Goal: Task Accomplishment & Management: Manage account settings

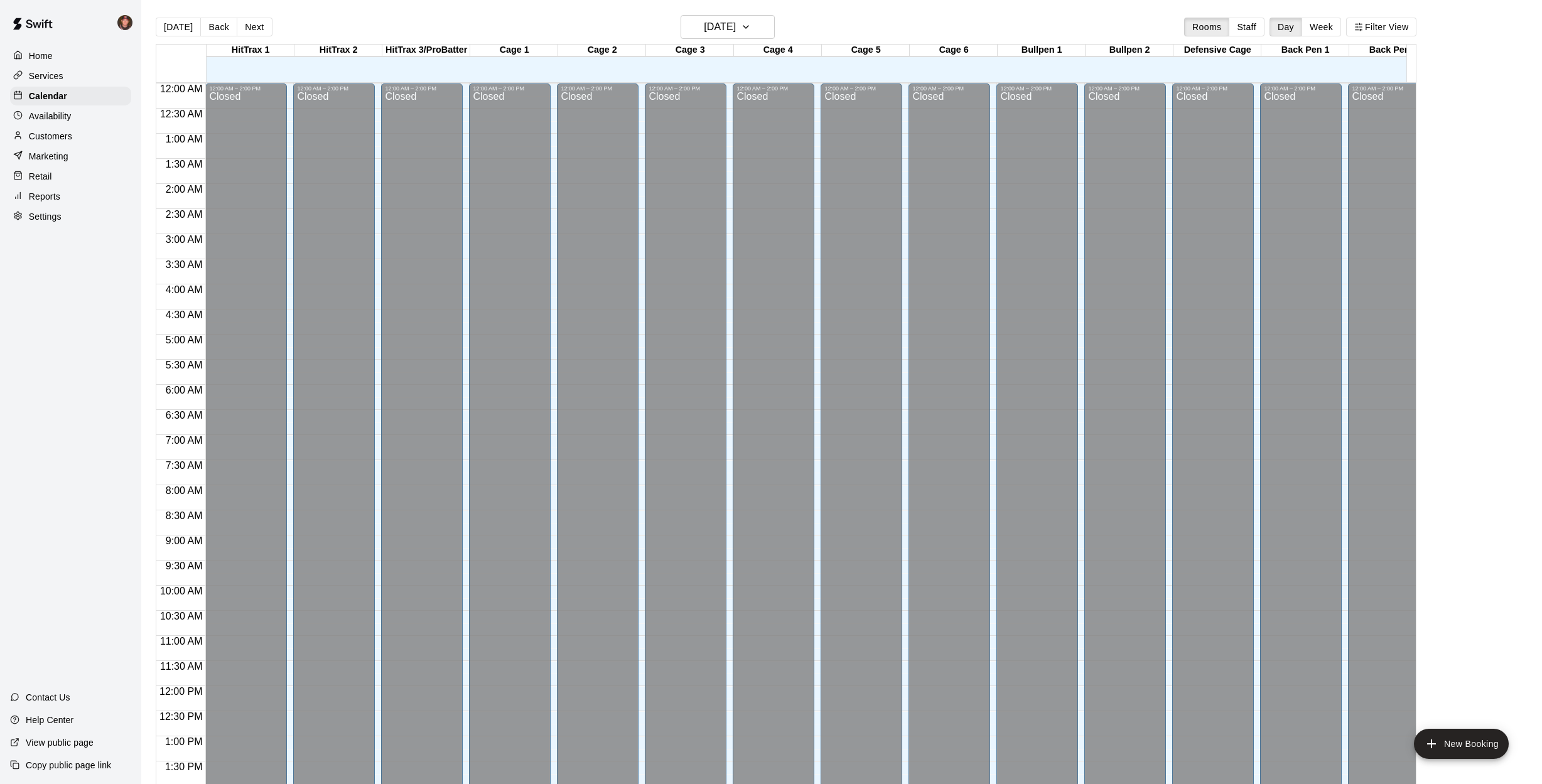
scroll to position [453, 0]
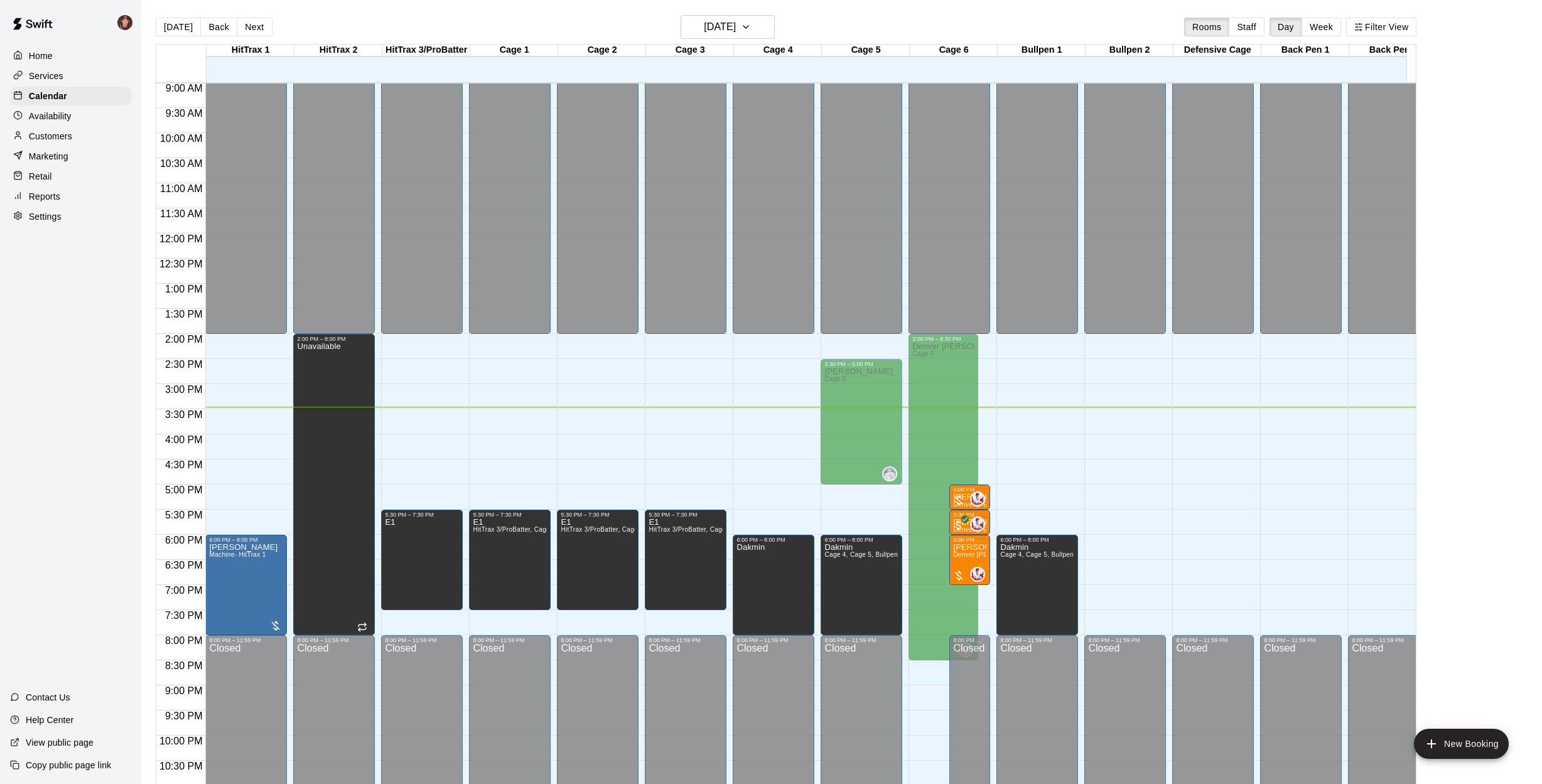
click at [30, 52] on p "Home" at bounding box center [40, 56] width 24 height 13
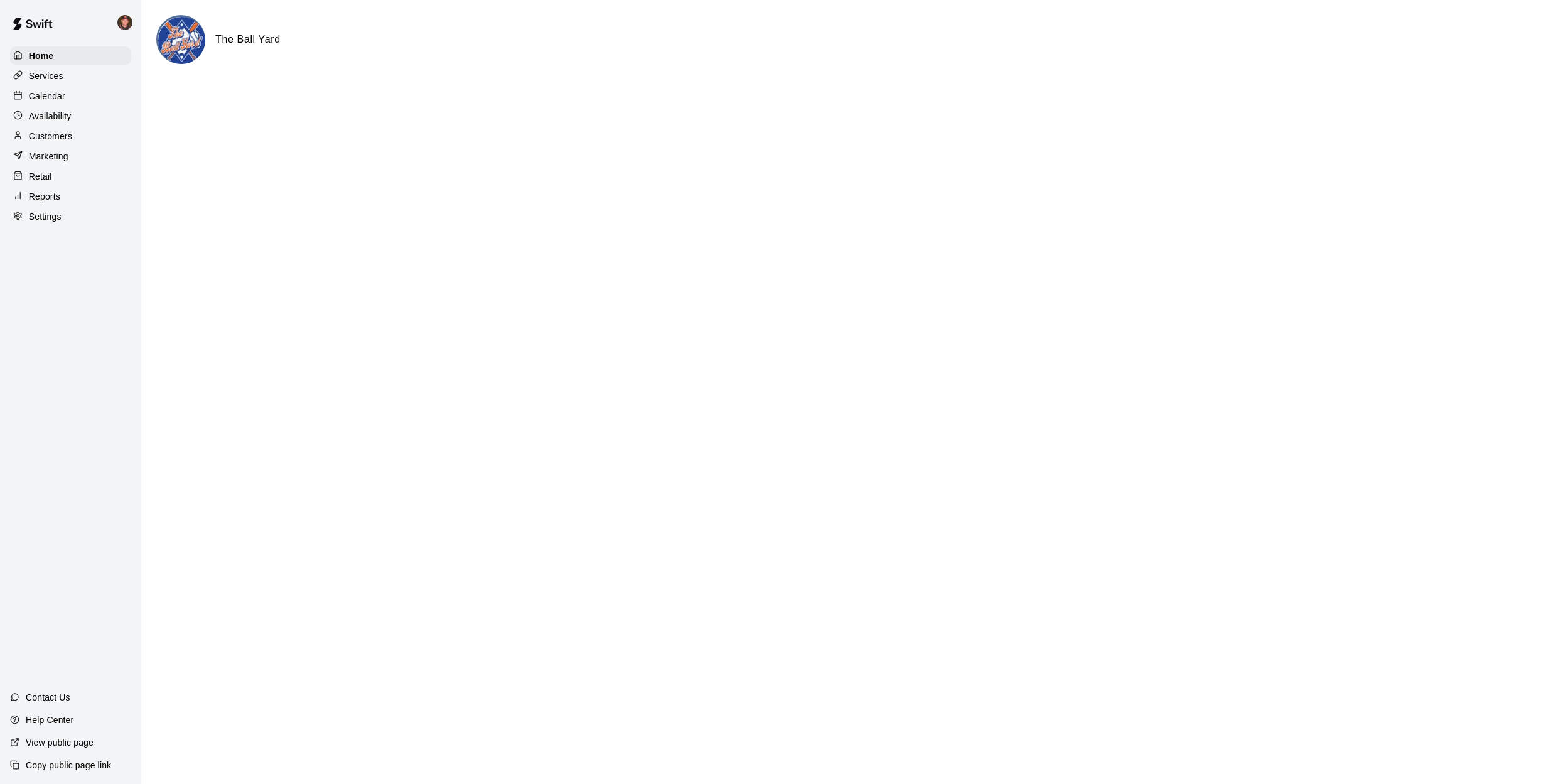
click at [44, 93] on p "Calendar" at bounding box center [47, 96] width 37 height 13
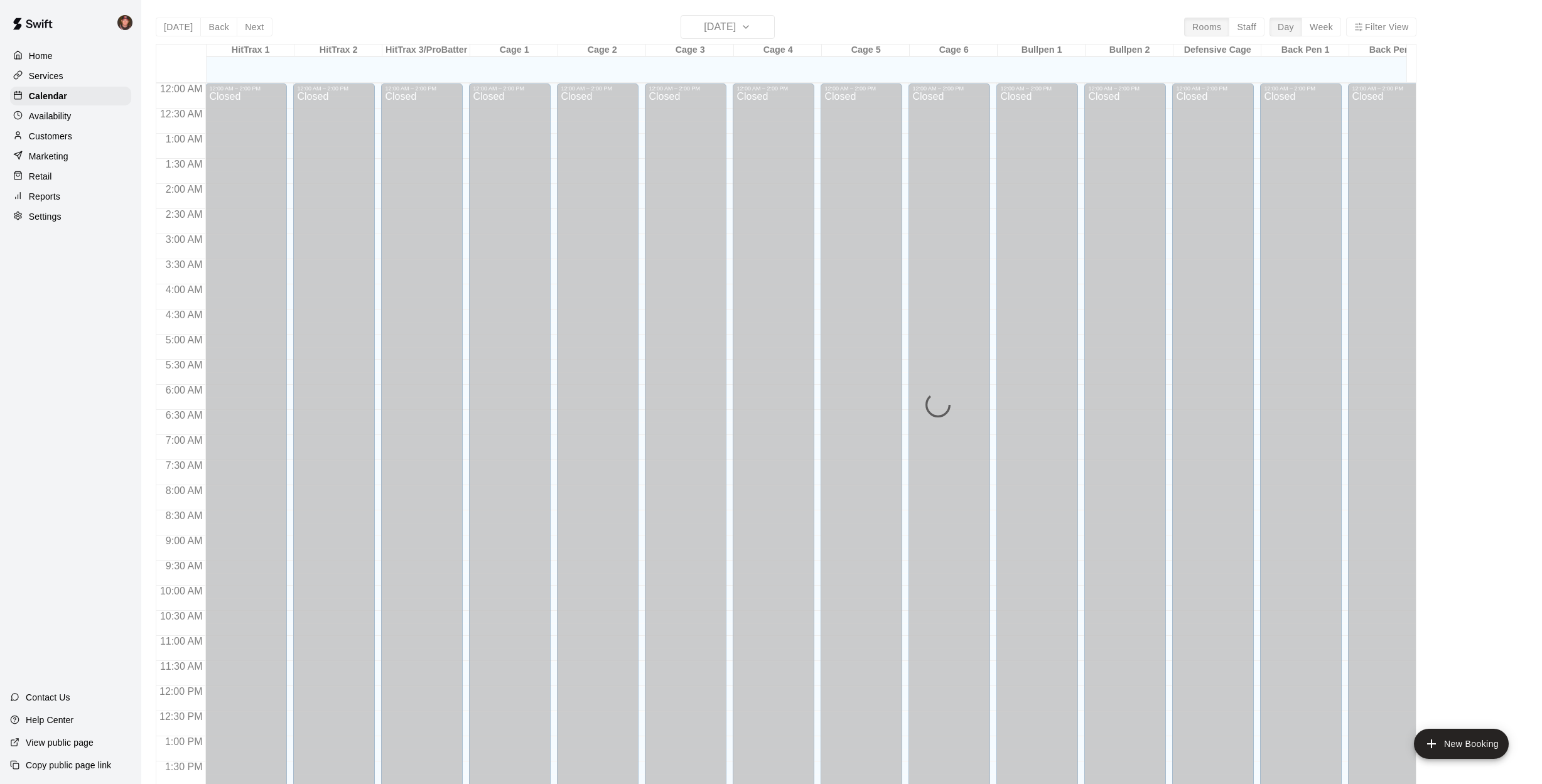
scroll to position [453, 0]
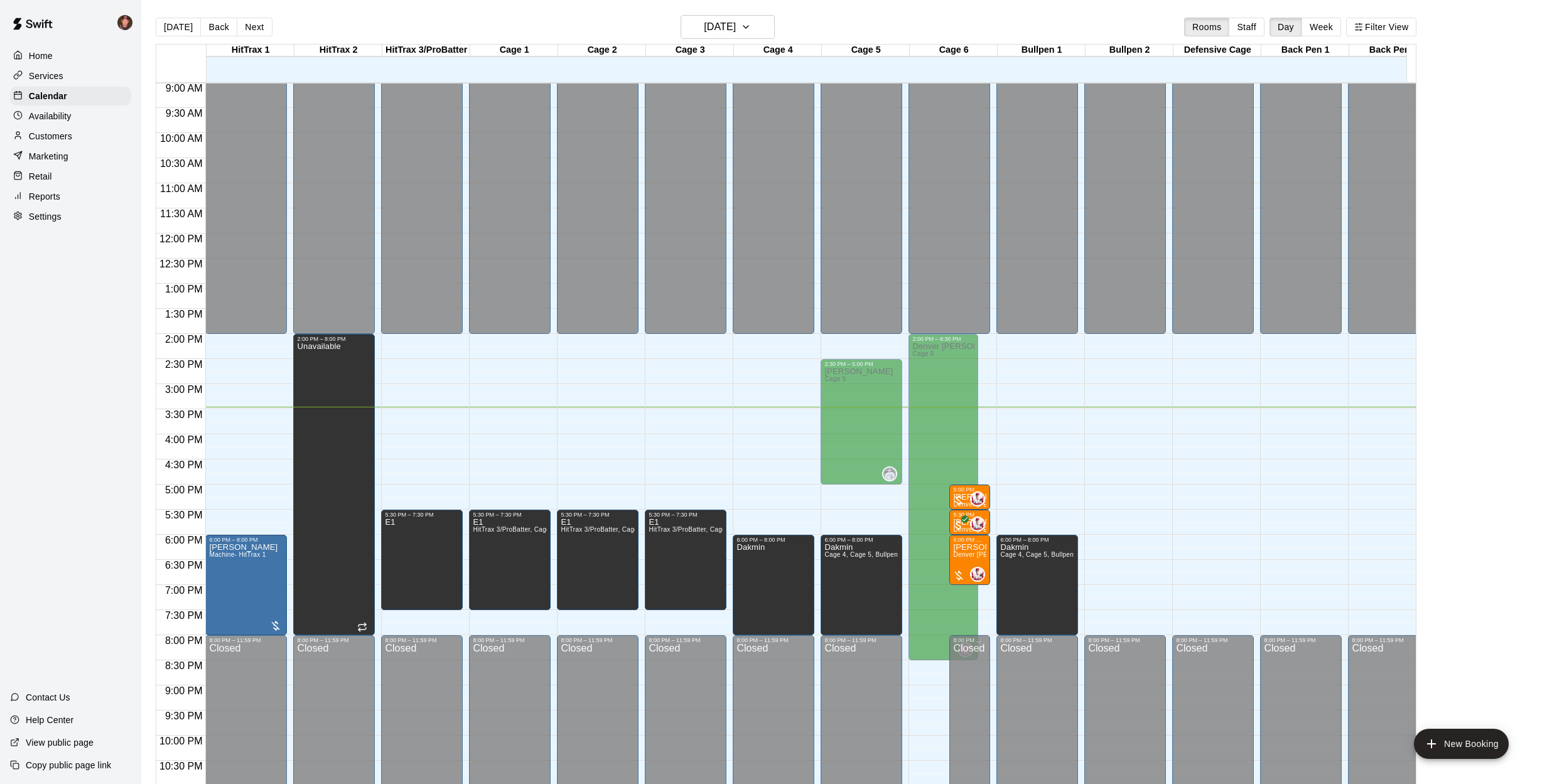
click at [146, 60] on div "[DATE] Back [DATE][DATE] Rooms Staff Day Week Filter View HitTrax 1 15 Wed HitT…" at bounding box center [786, 407] width 1280 height 784
click at [736, 26] on h6 "[DATE]" at bounding box center [720, 27] width 32 height 18
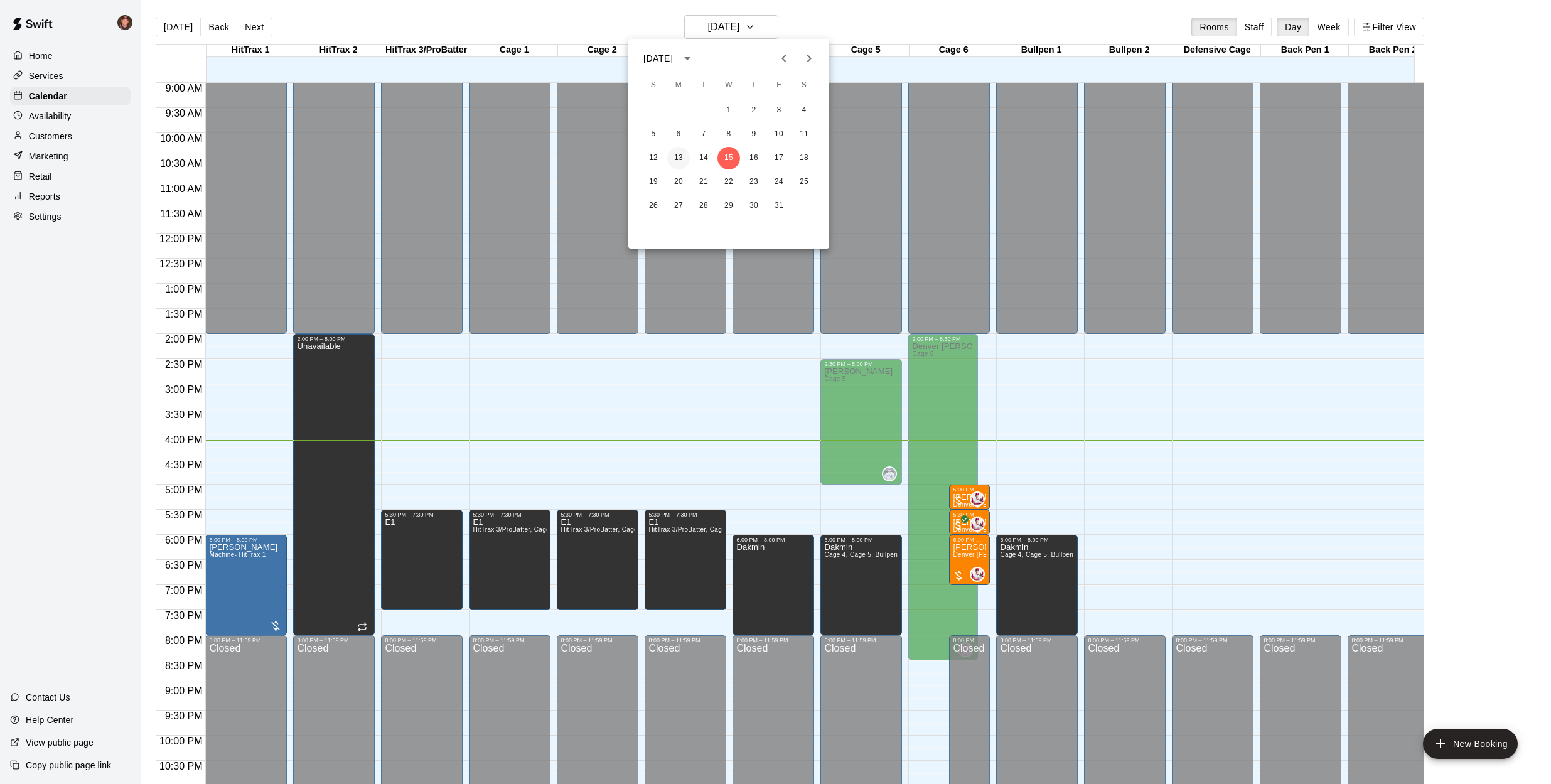
click at [684, 156] on button "13" at bounding box center [679, 158] width 23 height 23
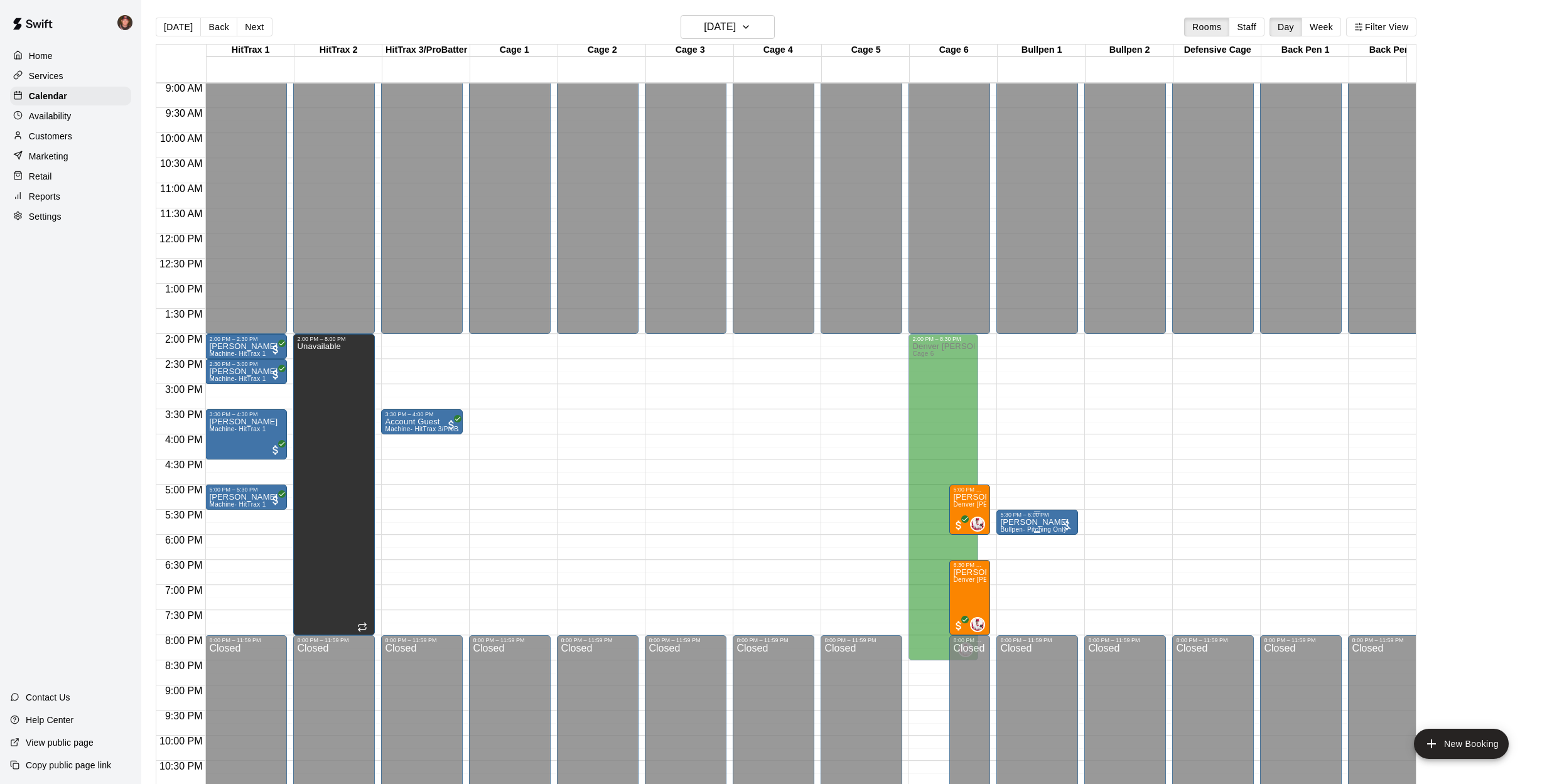
click at [1034, 522] on p "[PERSON_NAME]" at bounding box center [1034, 522] width 68 height 0
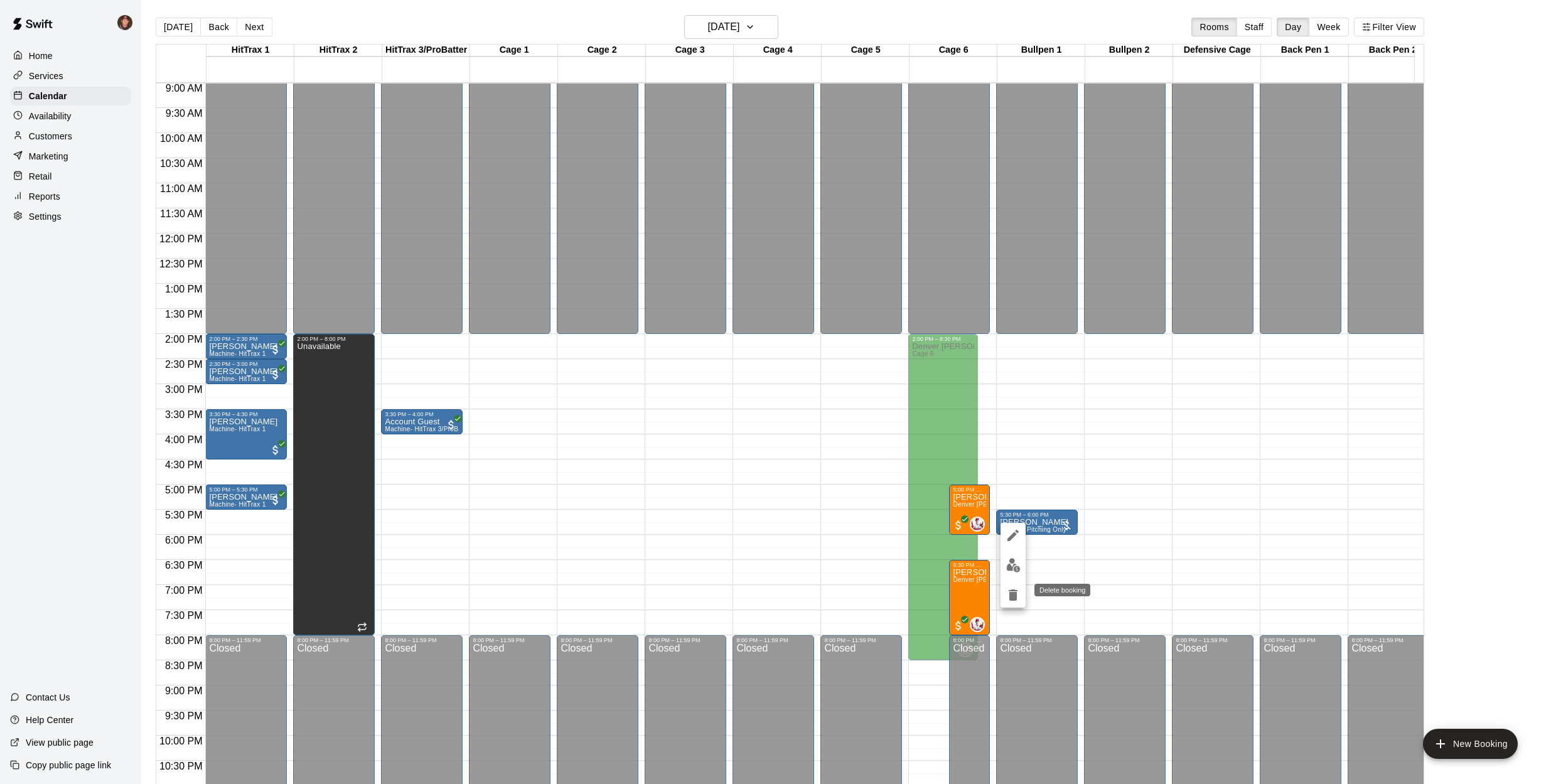
click at [1018, 596] on icon "delete" at bounding box center [1013, 595] width 15 height 15
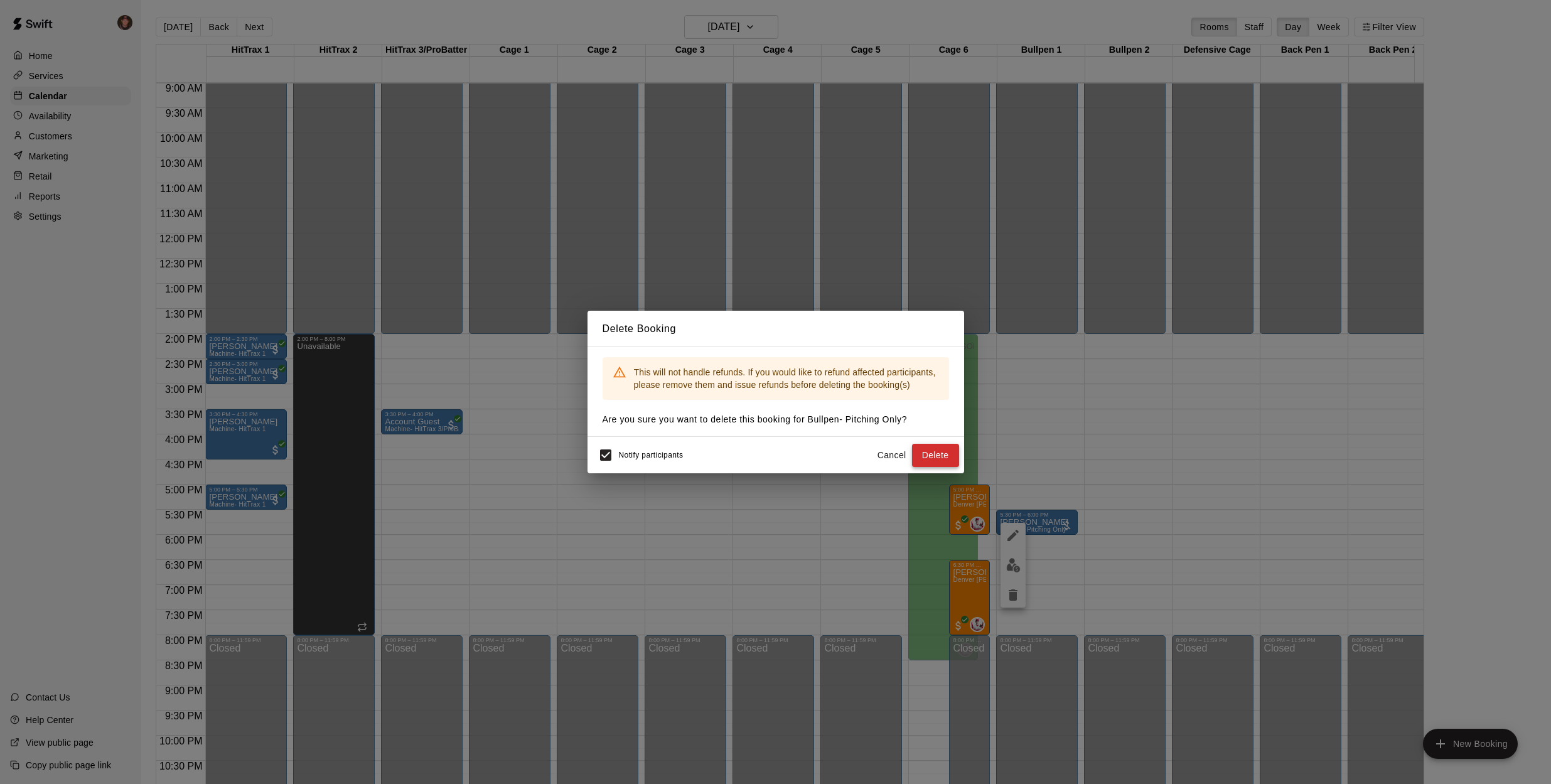
click at [929, 451] on button "Delete" at bounding box center [936, 455] width 47 height 23
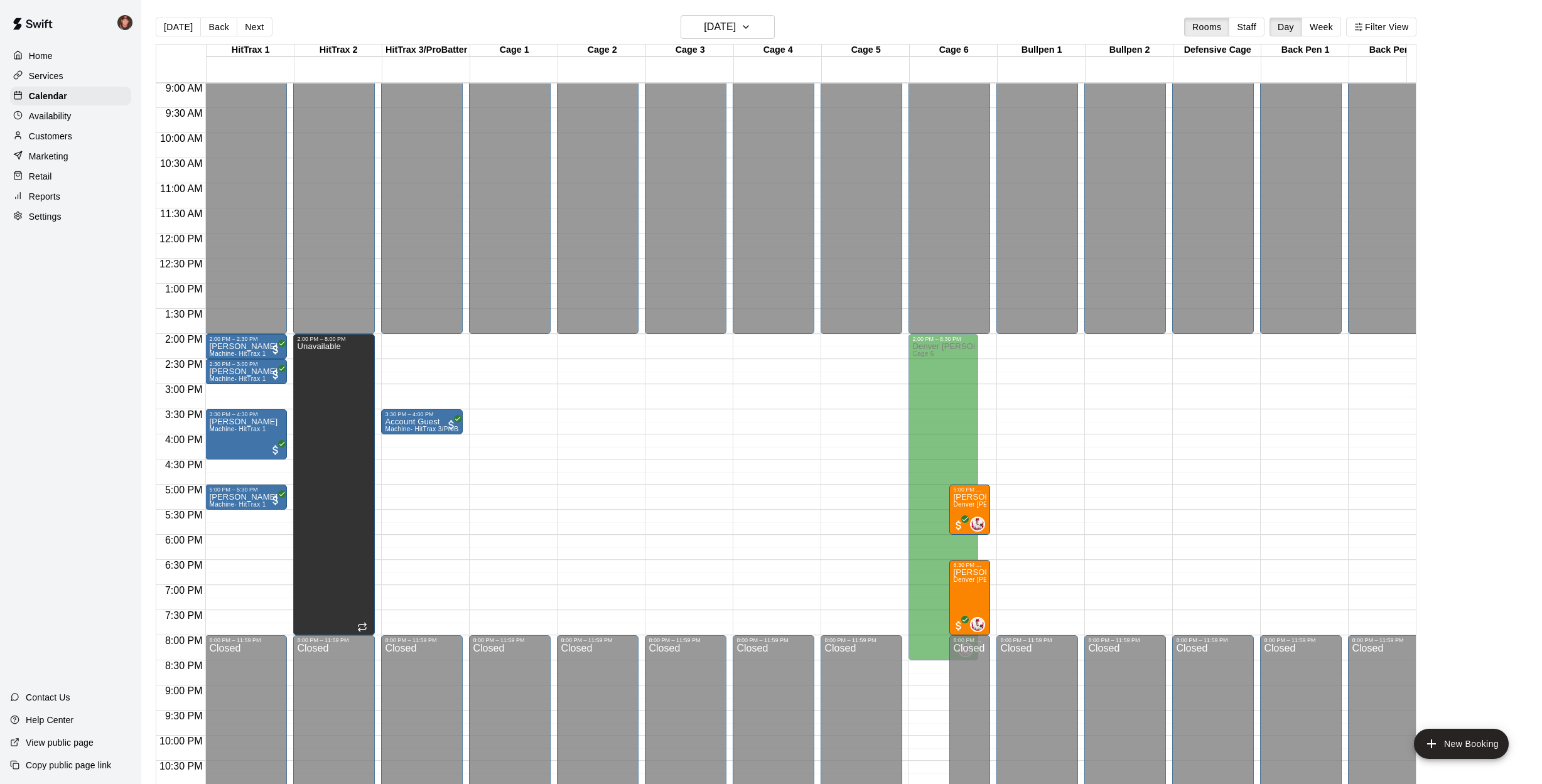
click at [148, 507] on div "[DATE] Back [DATE][DATE] Rooms Staff Day Week Filter View HitTrax 1 13 Mon HitT…" at bounding box center [786, 407] width 1280 height 784
click at [260, 26] on button "Next" at bounding box center [254, 27] width 35 height 19
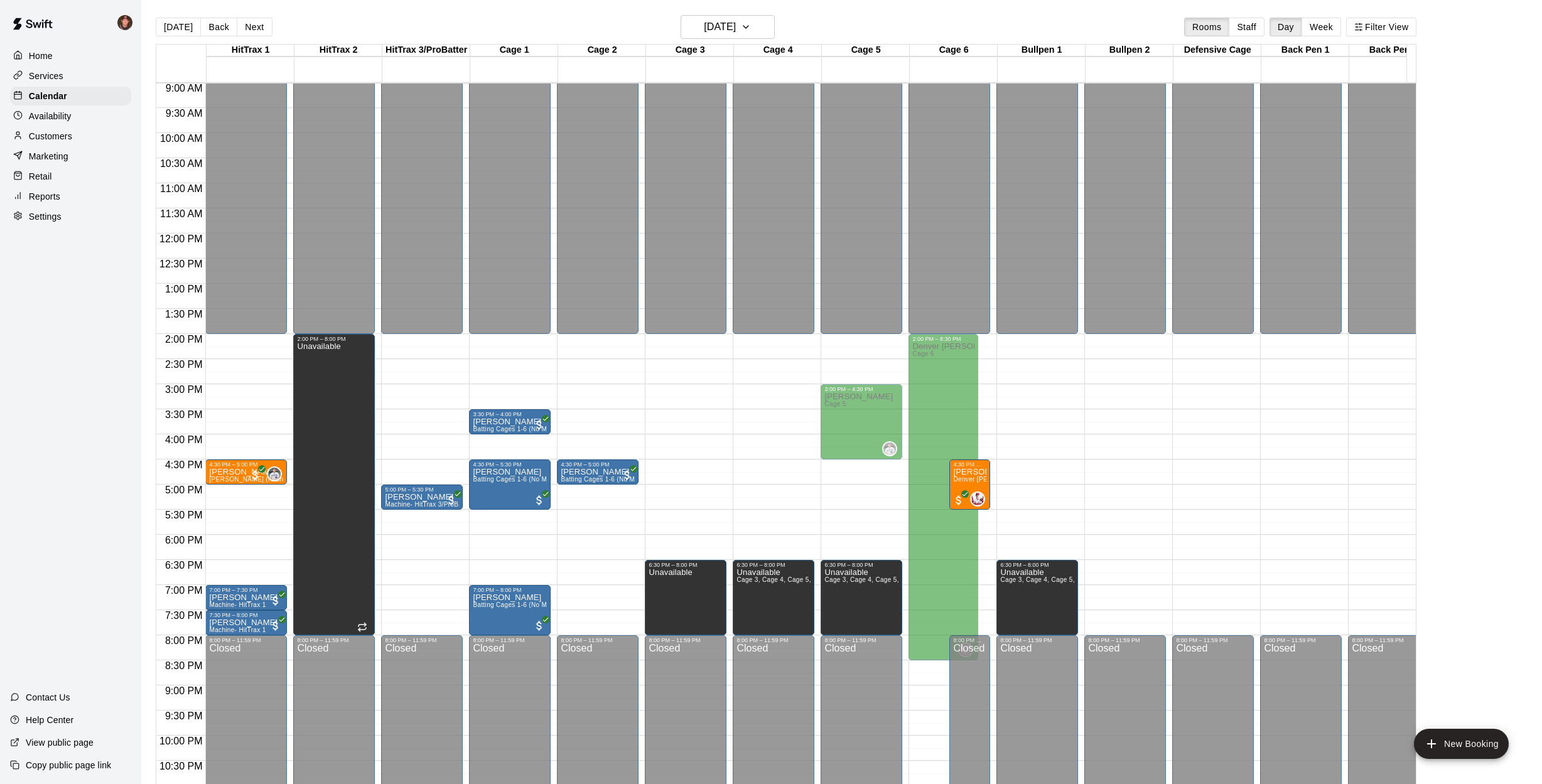
click at [149, 465] on div "[DATE] Back [DATE][DATE] Rooms Staff Day Week Filter View HitTrax 1 14 Tue HitT…" at bounding box center [786, 407] width 1280 height 784
click at [181, 33] on button "[DATE]" at bounding box center [178, 27] width 45 height 19
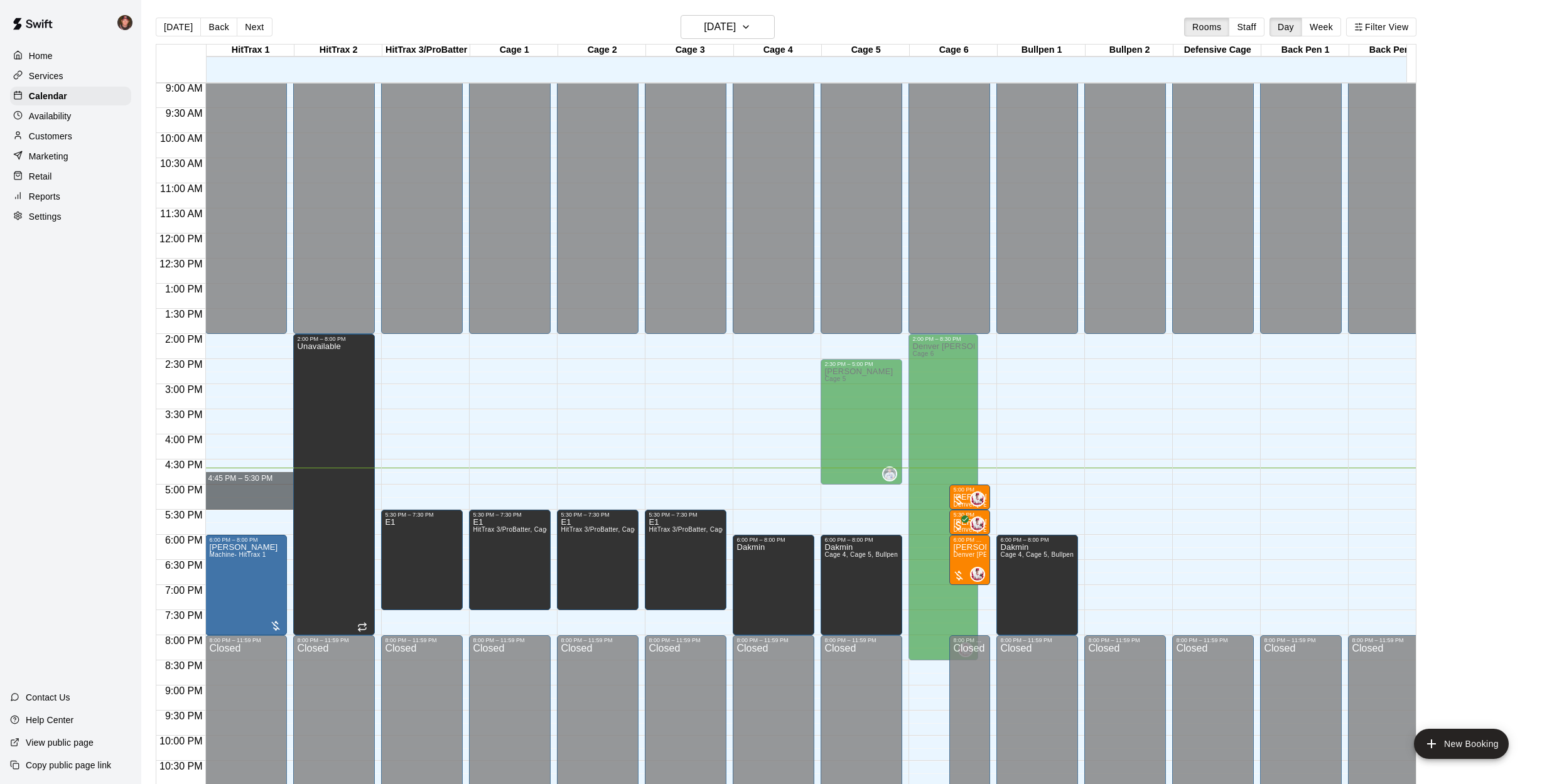
drag, startPoint x: 245, startPoint y: 473, endPoint x: 252, endPoint y: 503, distance: 30.8
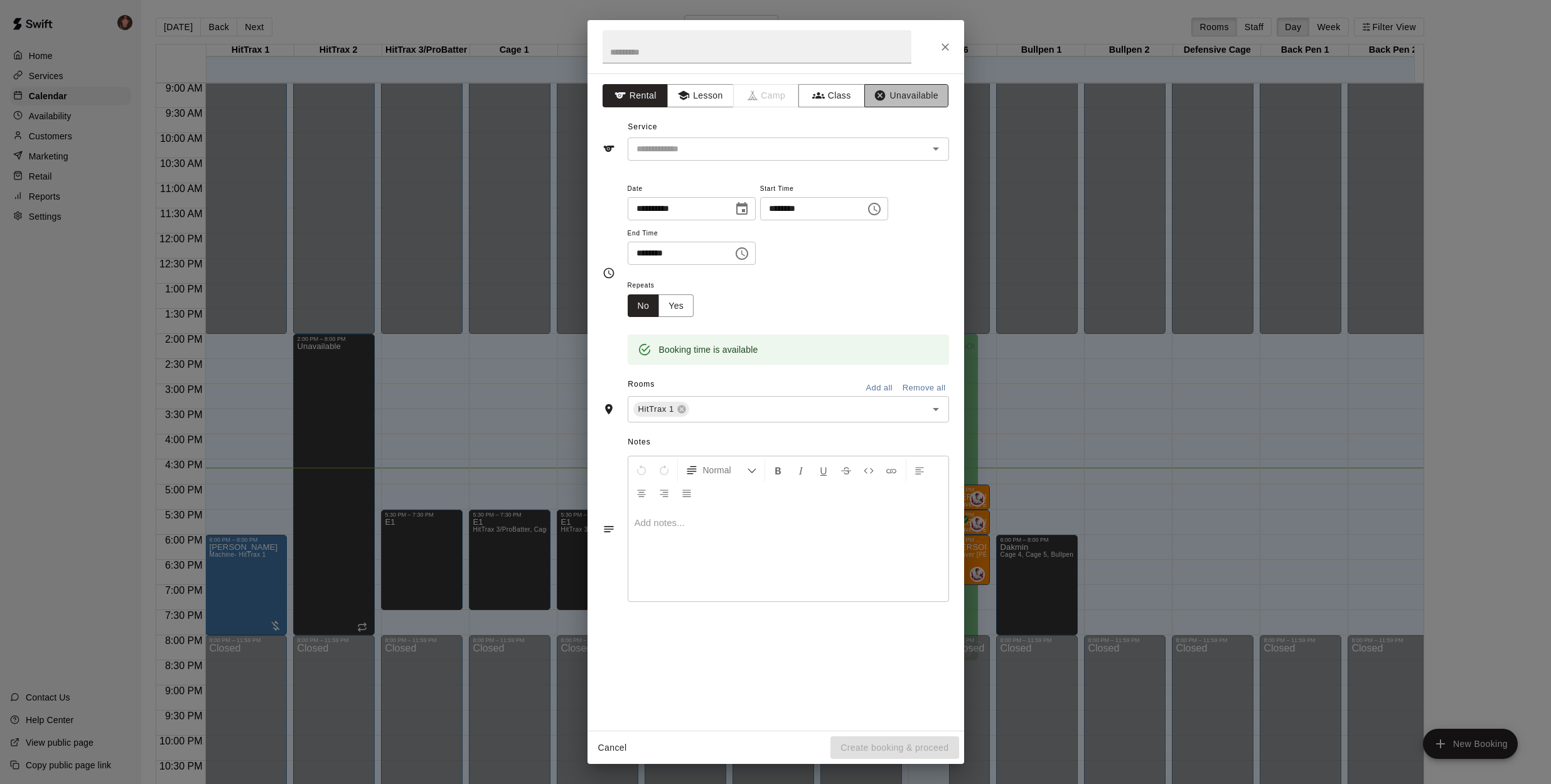
click at [920, 95] on button "Unavailable" at bounding box center [906, 95] width 84 height 23
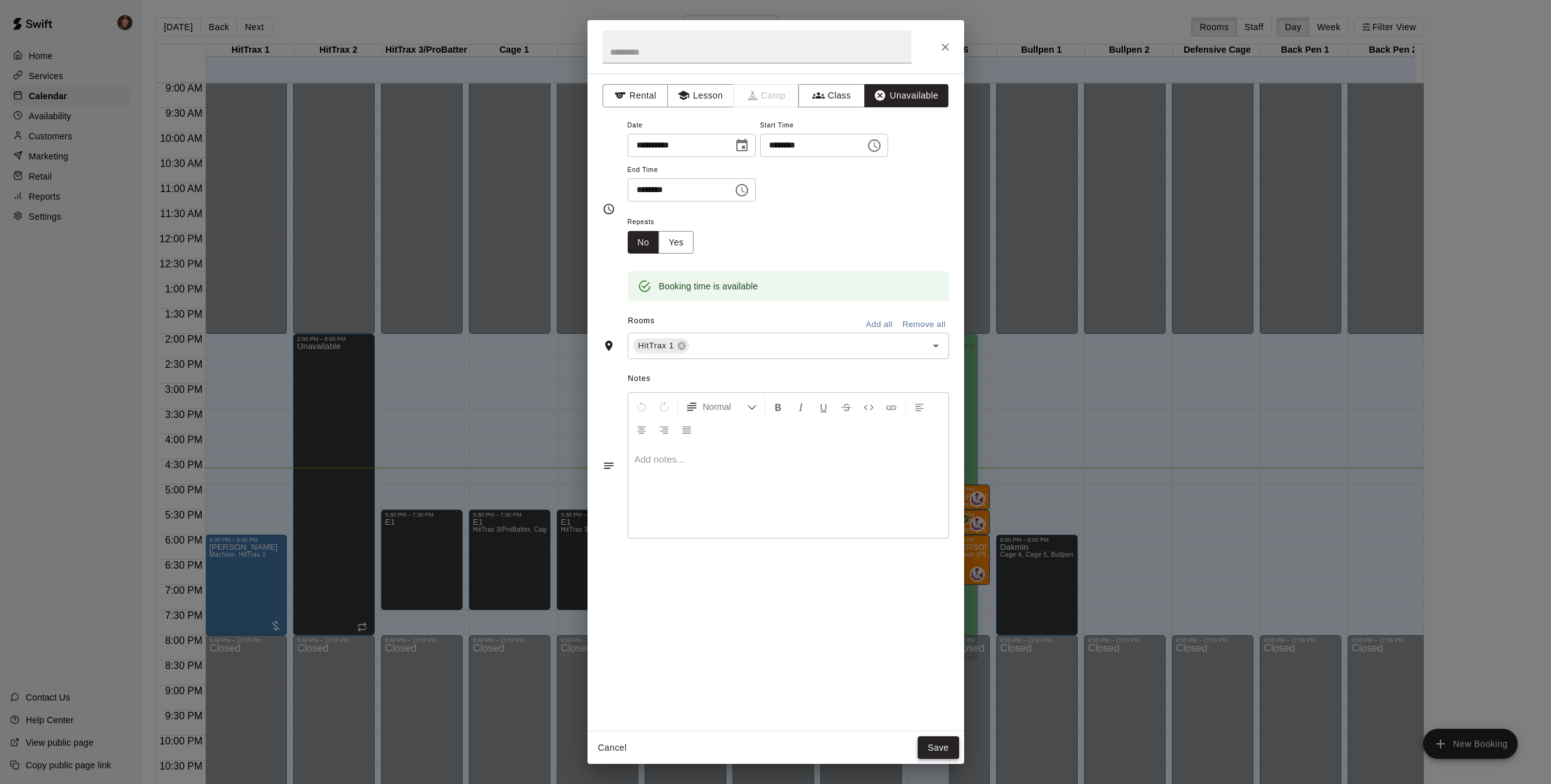
click at [942, 748] on button "Save" at bounding box center [939, 747] width 42 height 23
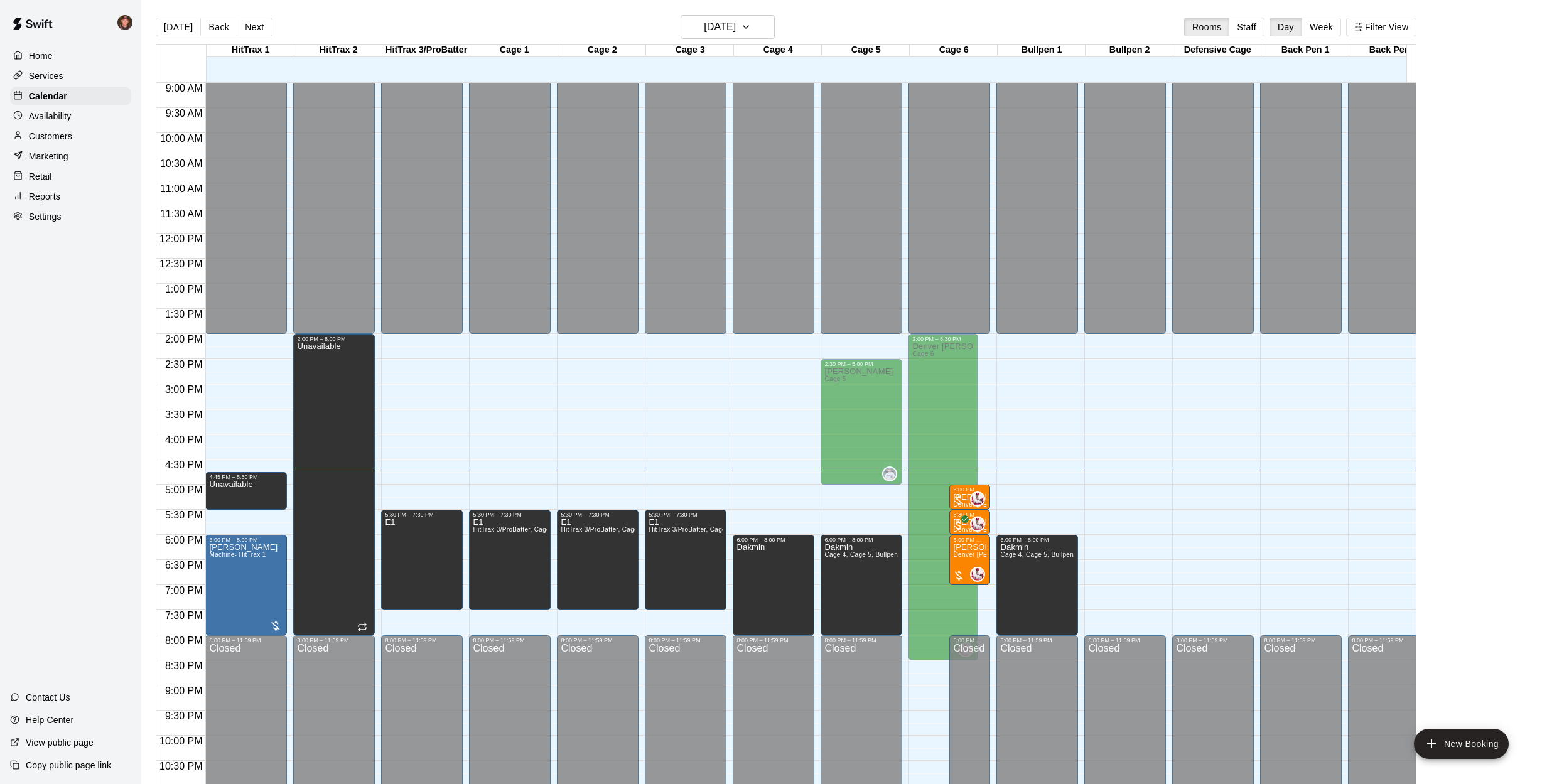
click at [144, 451] on main "[DATE] Back [DATE][DATE] Rooms Staff Day Week Filter View HitTrax 1 15 Wed HitT…" at bounding box center [842, 402] width 1401 height 804
click at [968, 499] on div "0" at bounding box center [969, 499] width 33 height 15
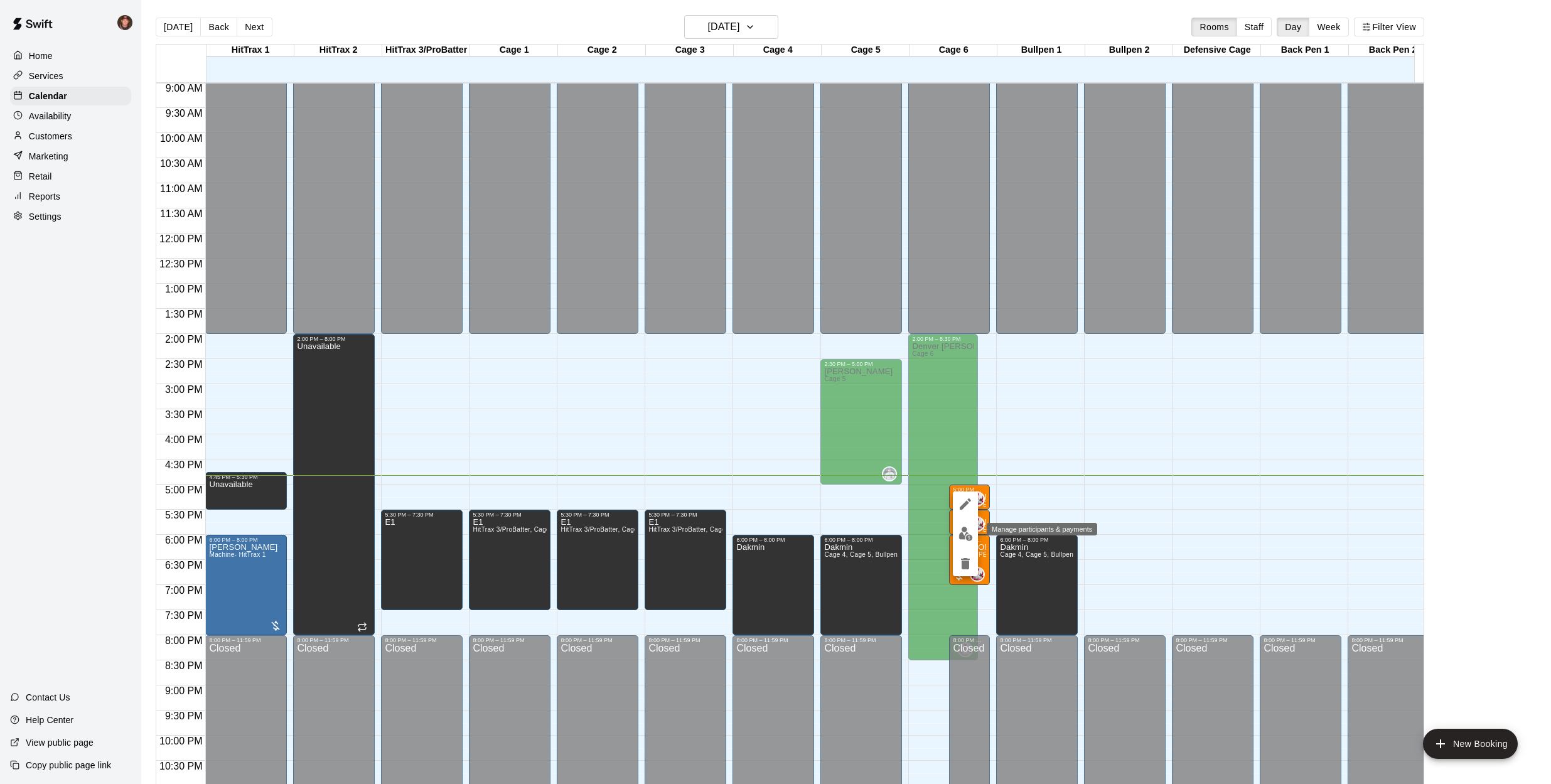
click at [966, 535] on img "edit" at bounding box center [965, 534] width 14 height 14
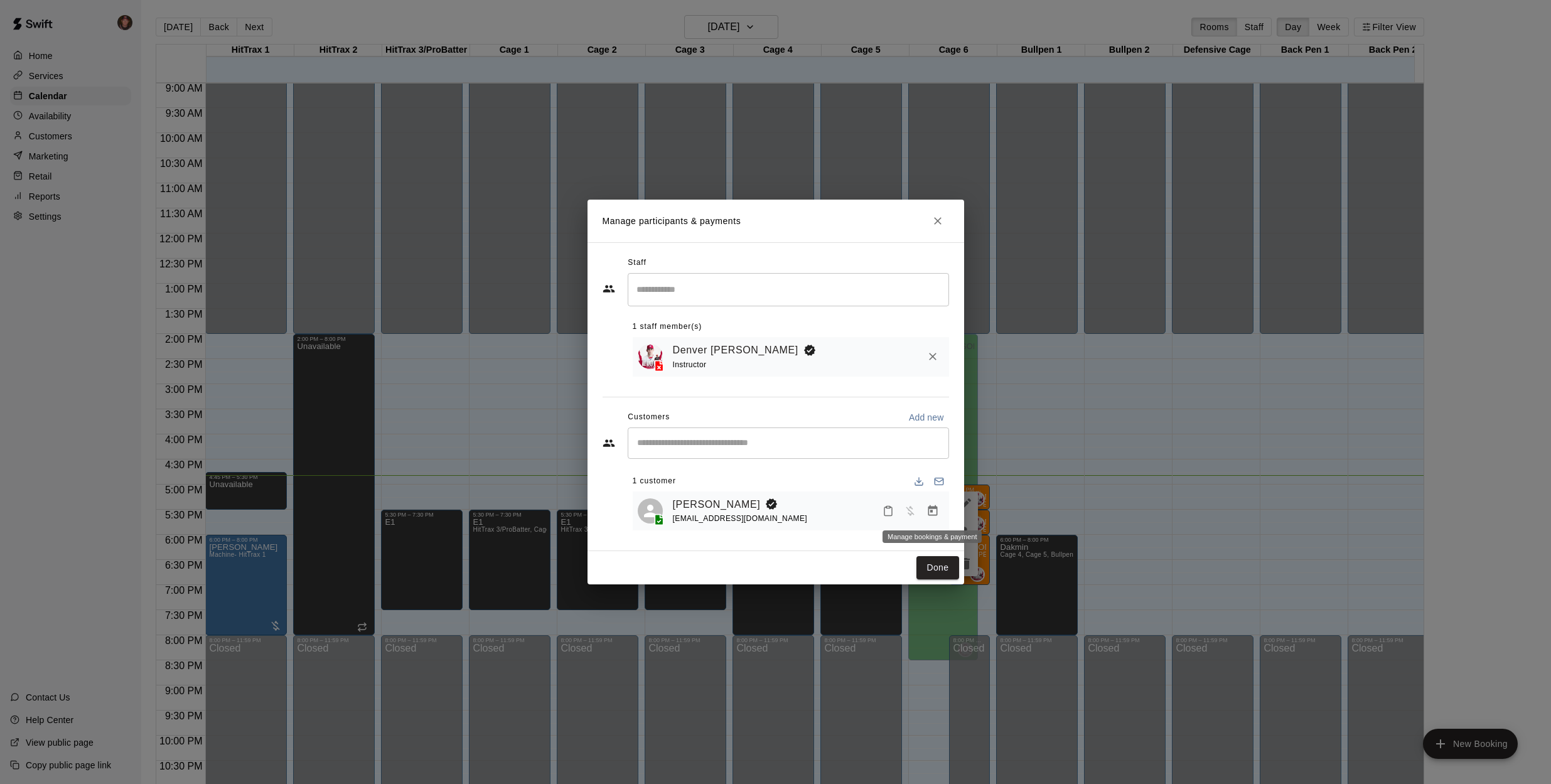
click at [935, 515] on icon "Manage bookings & payment" at bounding box center [932, 510] width 9 height 11
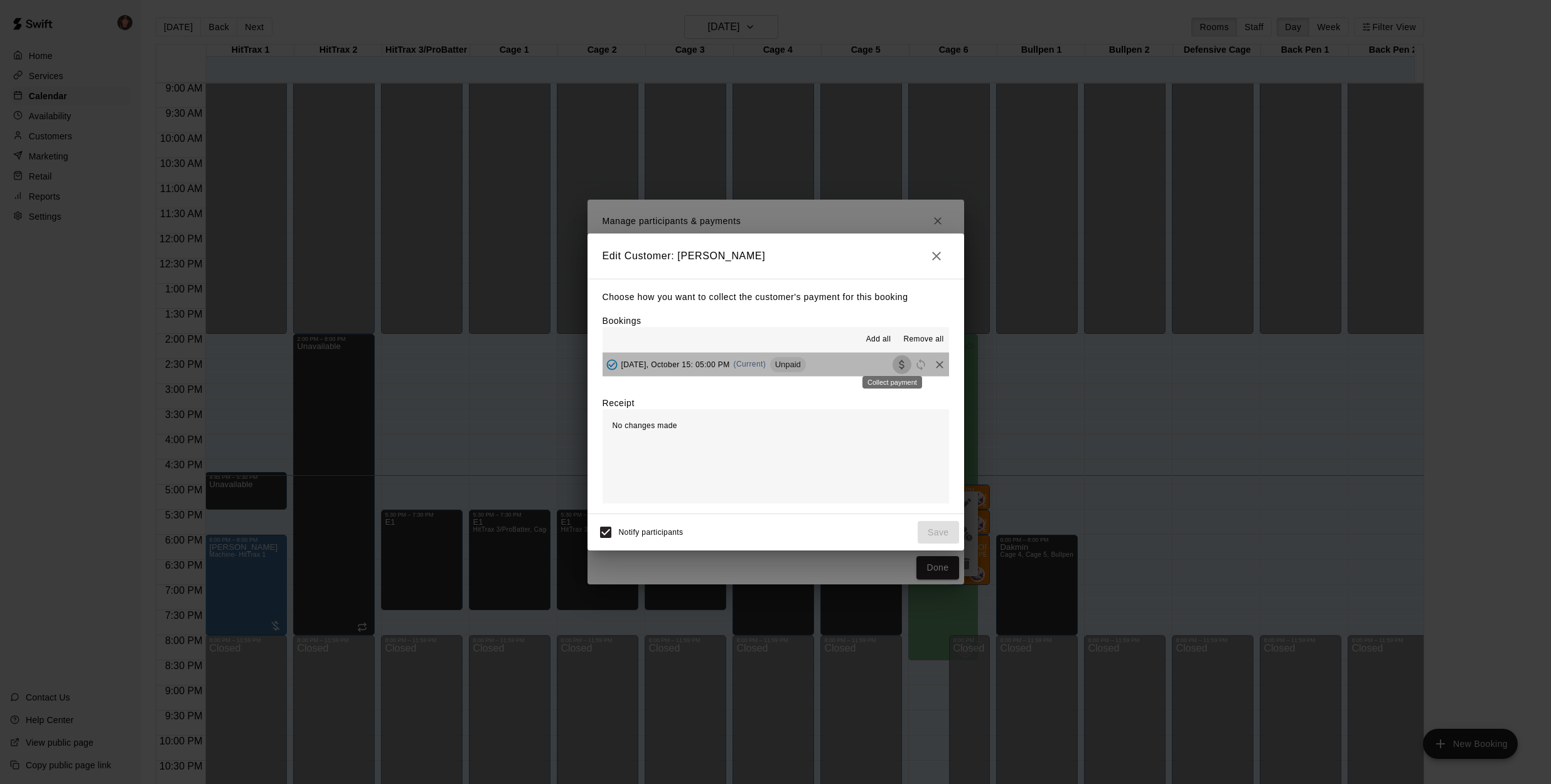
click at [899, 366] on icon "Collect payment" at bounding box center [901, 364] width 5 height 9
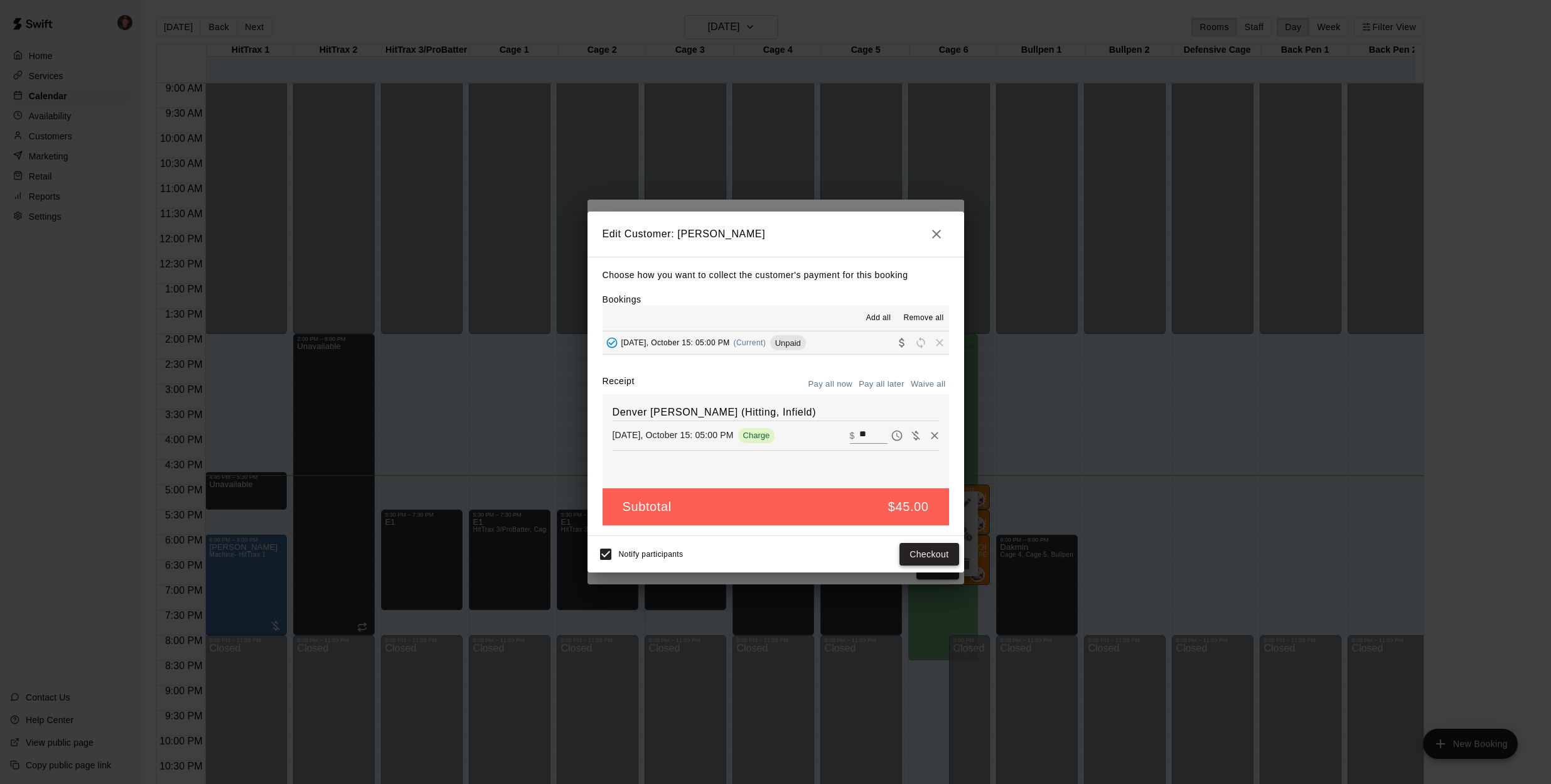
click at [921, 553] on button "Checkout" at bounding box center [929, 555] width 59 height 23
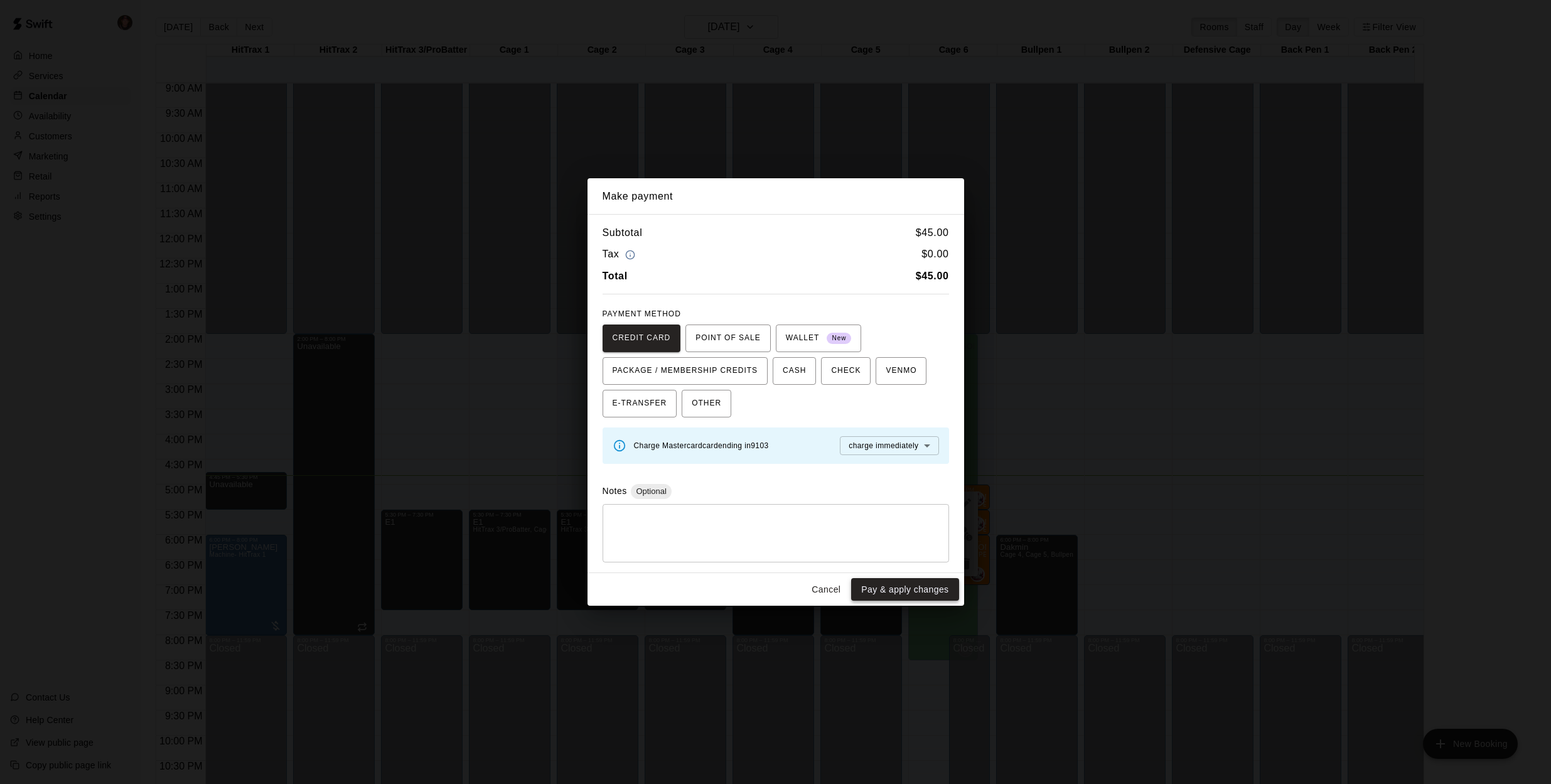
click at [890, 590] on button "Pay & apply changes" at bounding box center [905, 590] width 108 height 23
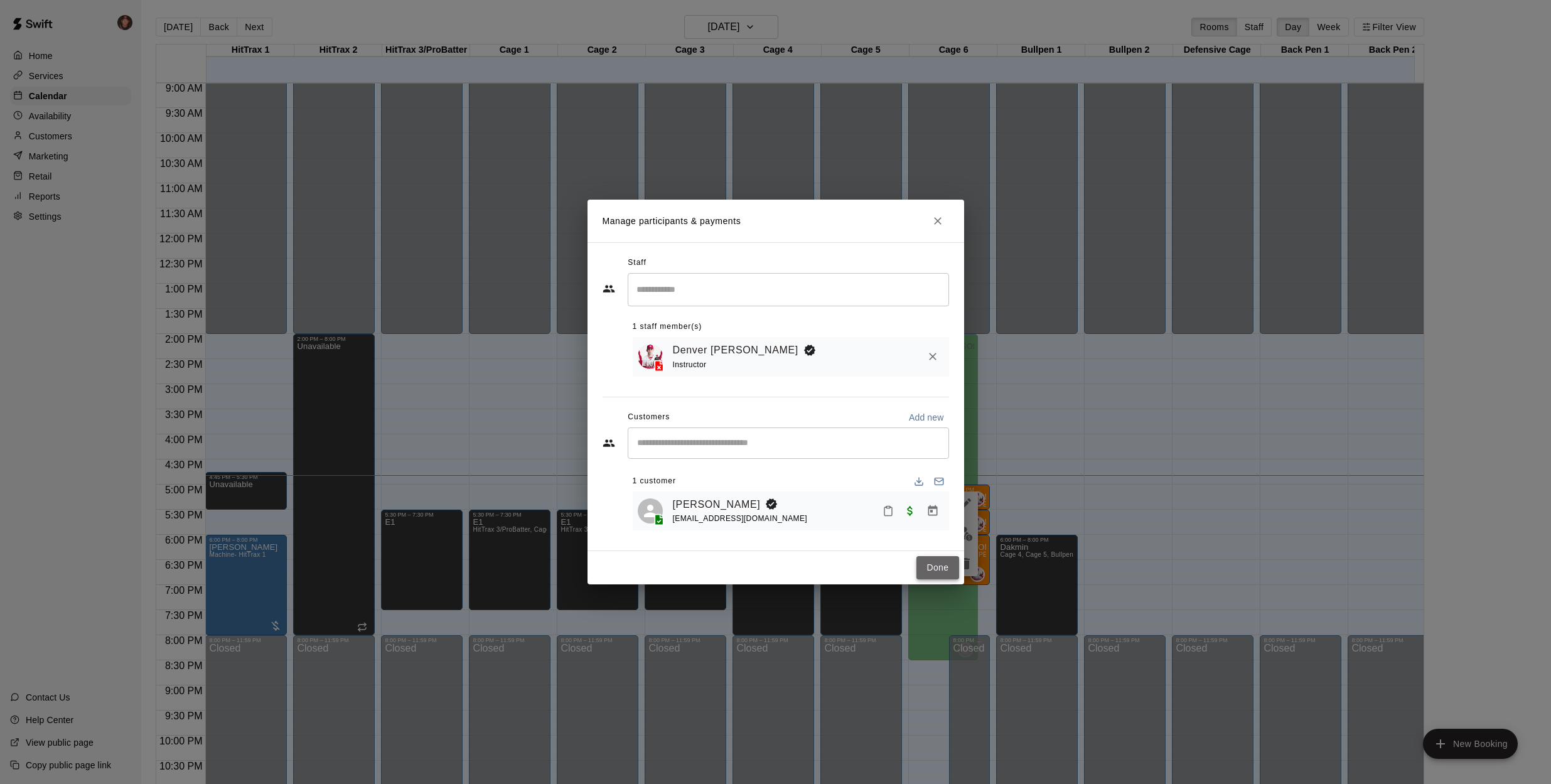
click at [932, 565] on button "Done" at bounding box center [937, 568] width 42 height 23
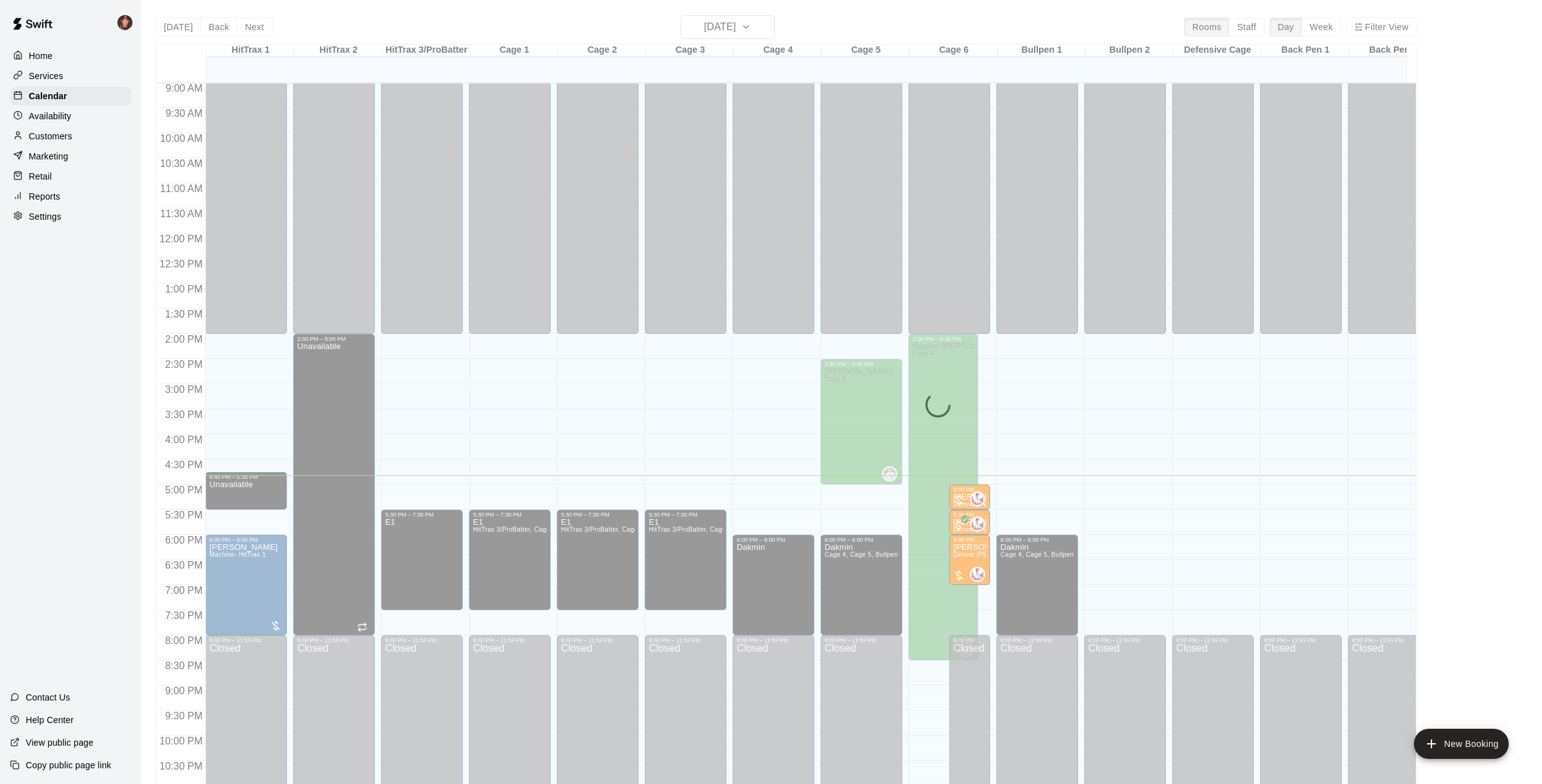
click at [149, 420] on div "[DATE] Back [DATE][DATE] Rooms Staff Day Week Filter View HitTrax 1 15 Wed HitT…" at bounding box center [786, 407] width 1280 height 784
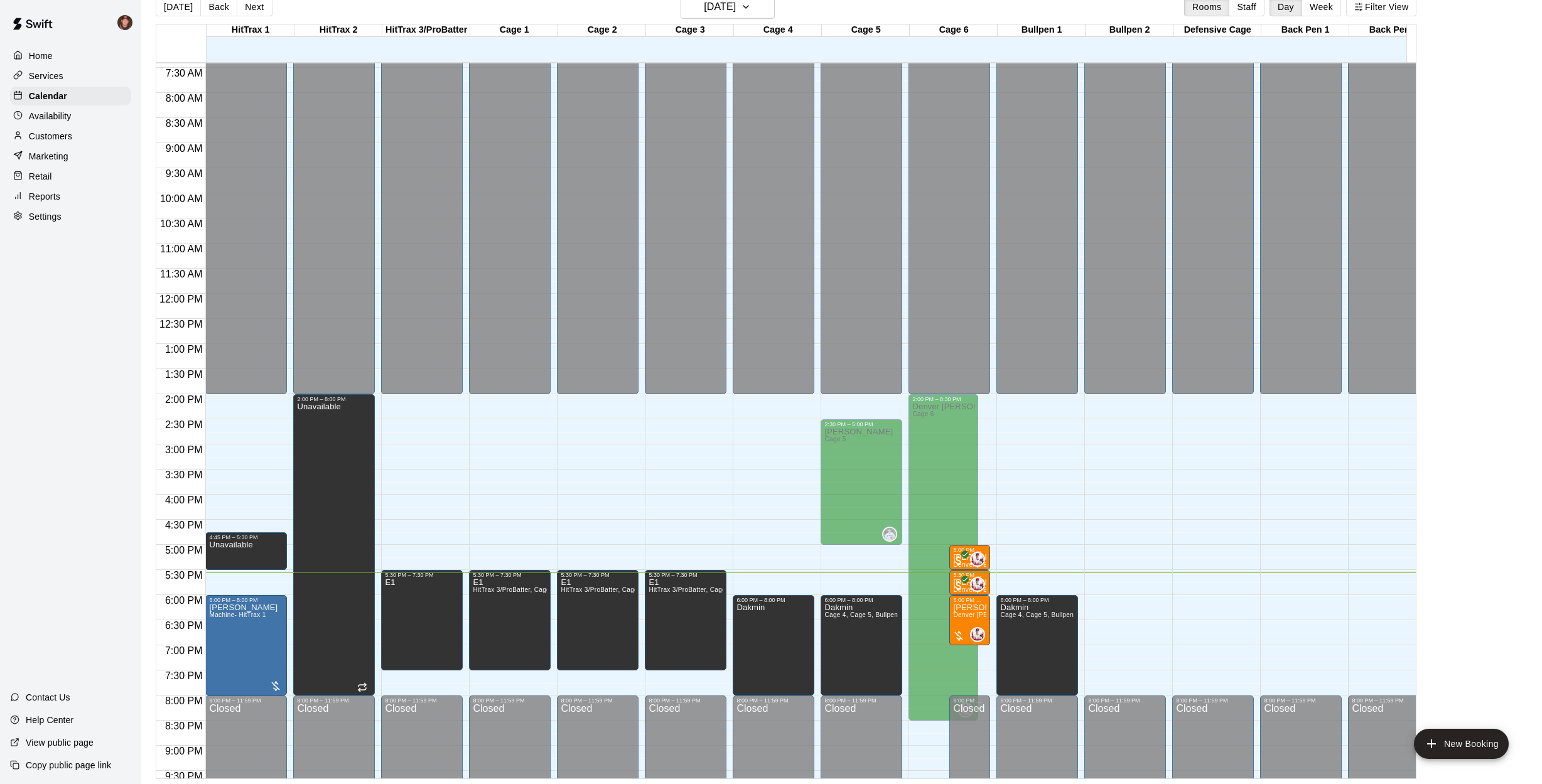
scroll to position [375, 0]
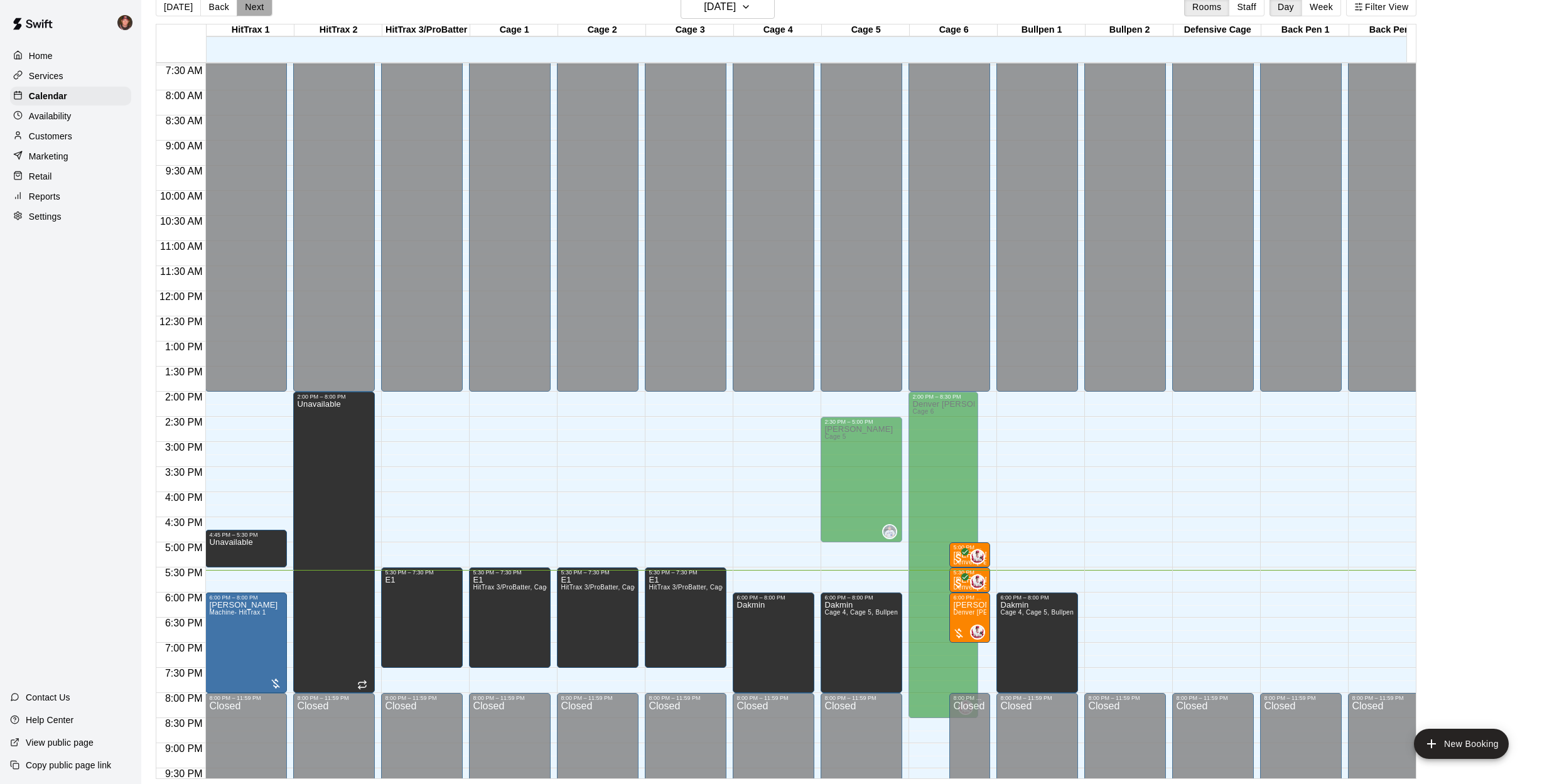
click at [259, 8] on button "Next" at bounding box center [254, 6] width 35 height 19
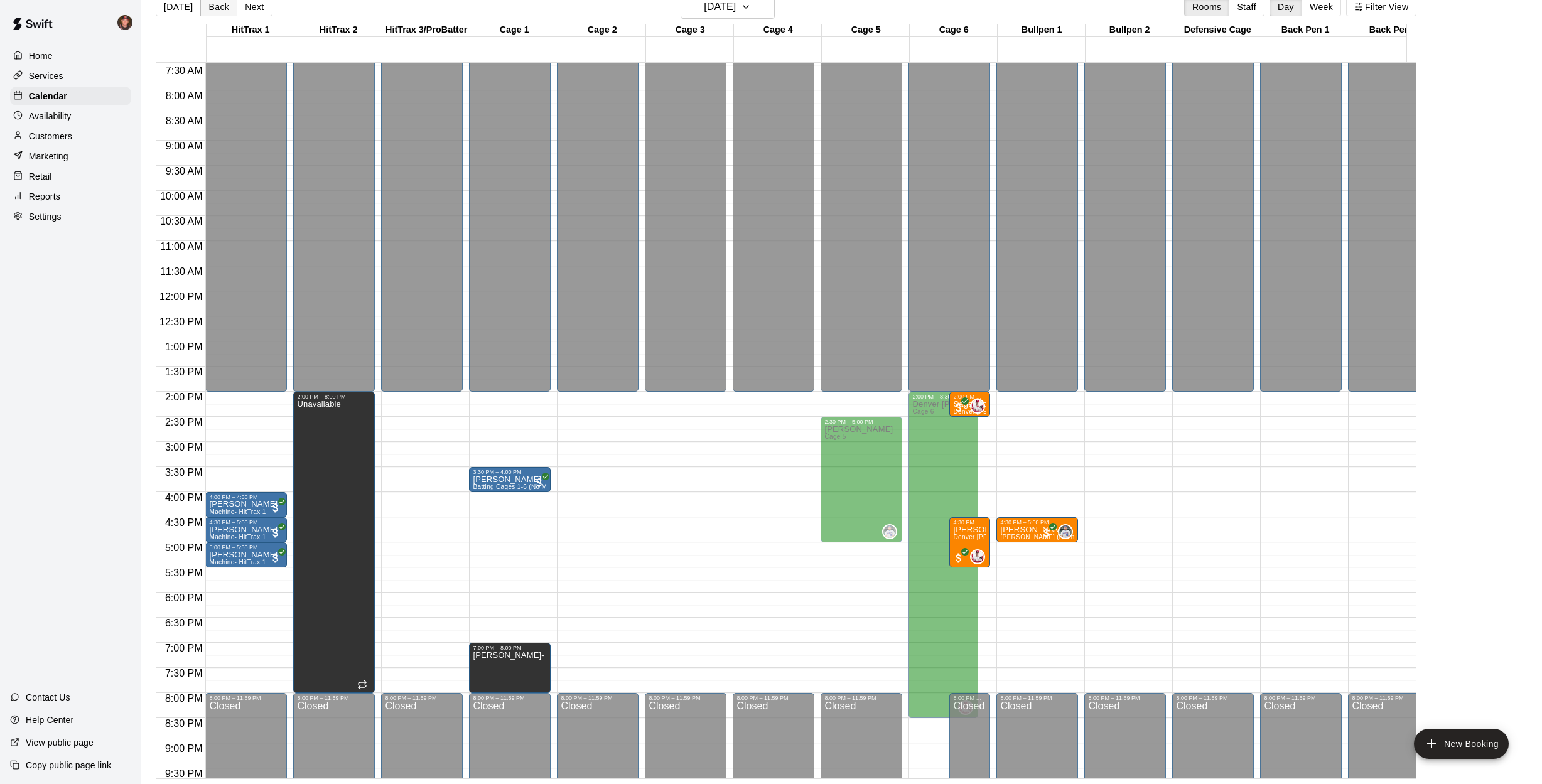
click at [215, 4] on button "Back" at bounding box center [219, 6] width 37 height 19
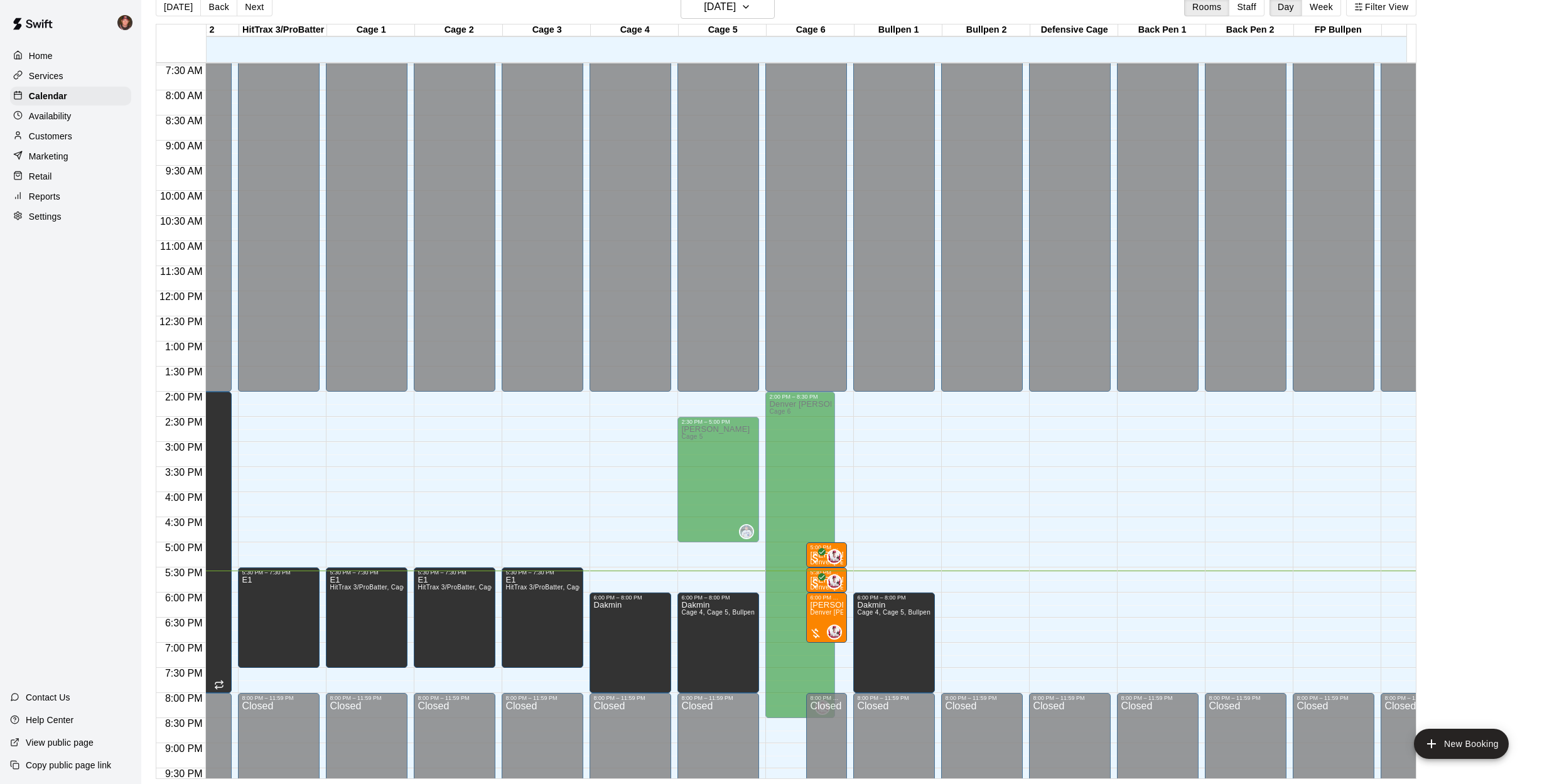
scroll to position [0, 0]
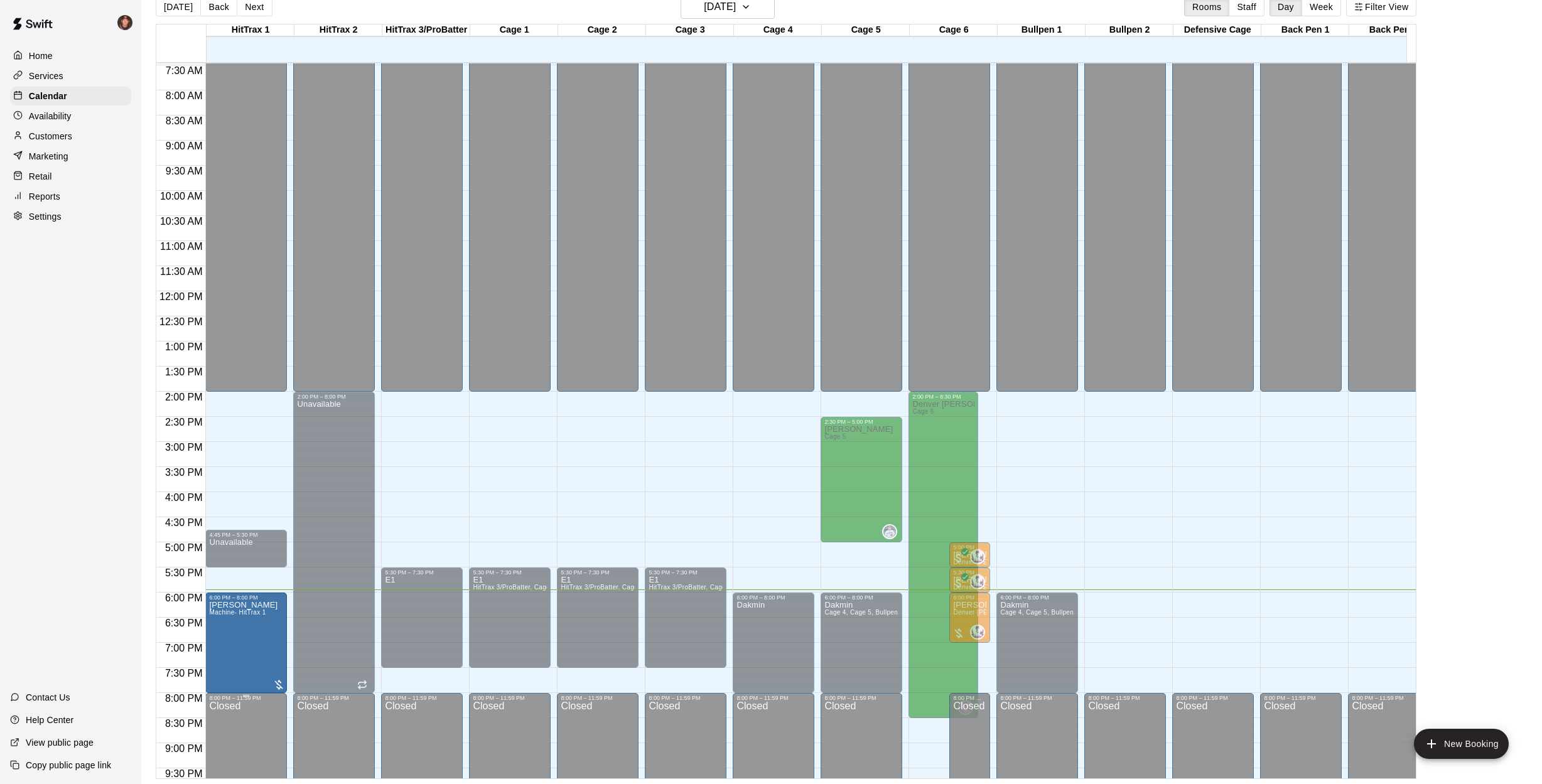
drag, startPoint x: 244, startPoint y: 688, endPoint x: 246, endPoint y: 695, distance: 7.3
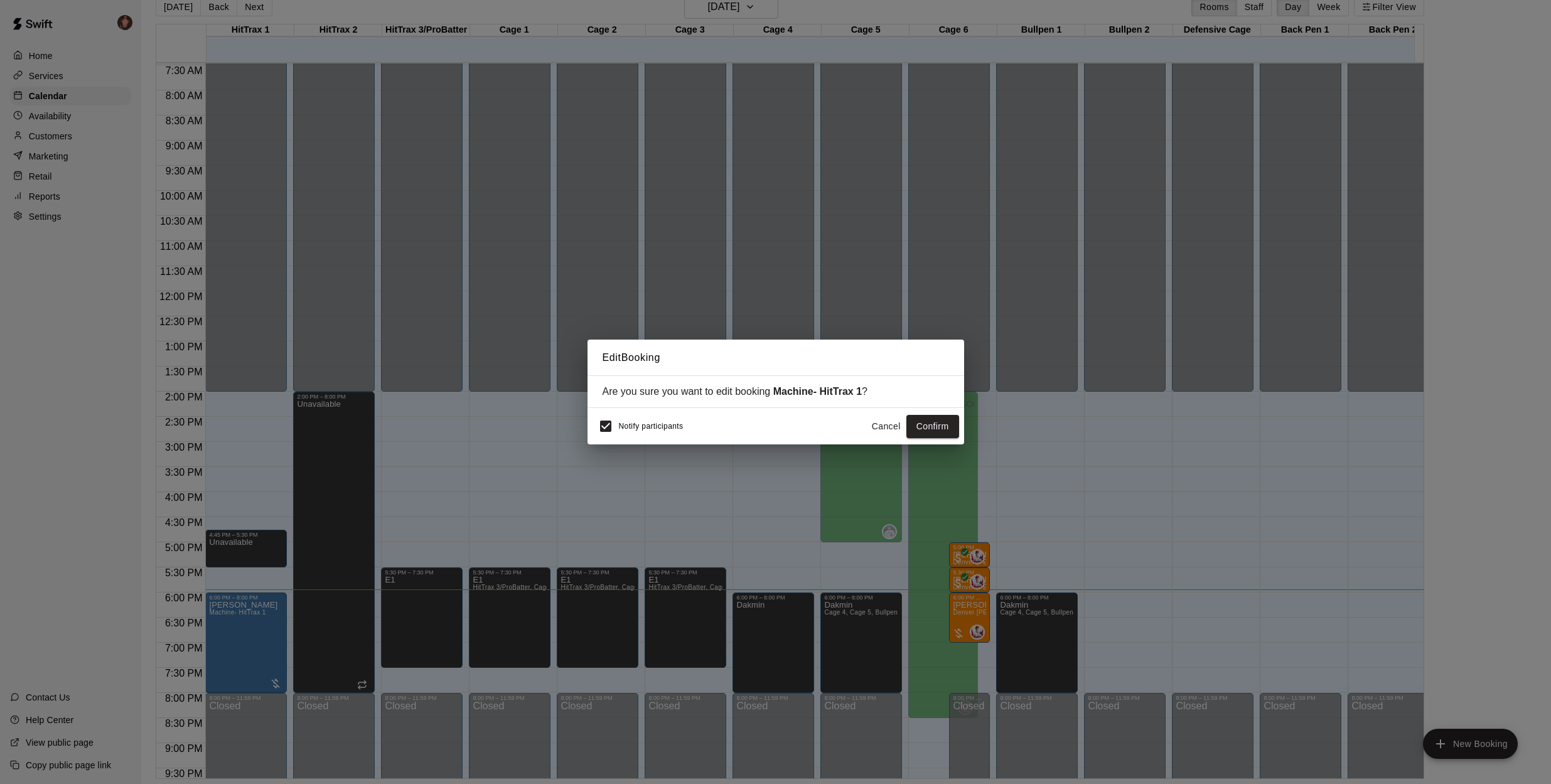
click at [892, 431] on button "Cancel" at bounding box center [887, 426] width 40 height 23
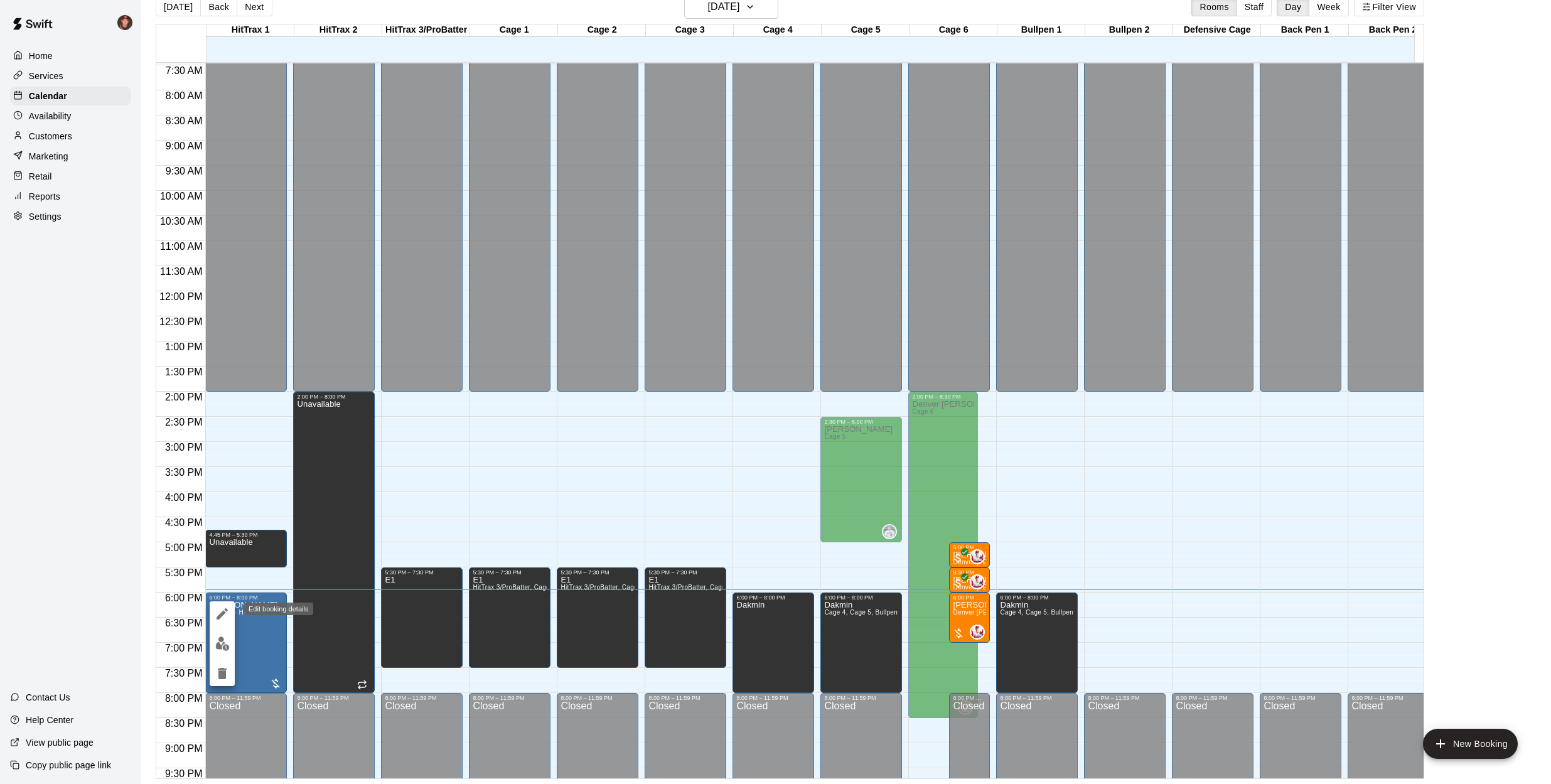
click at [223, 613] on icon "edit" at bounding box center [222, 614] width 11 height 11
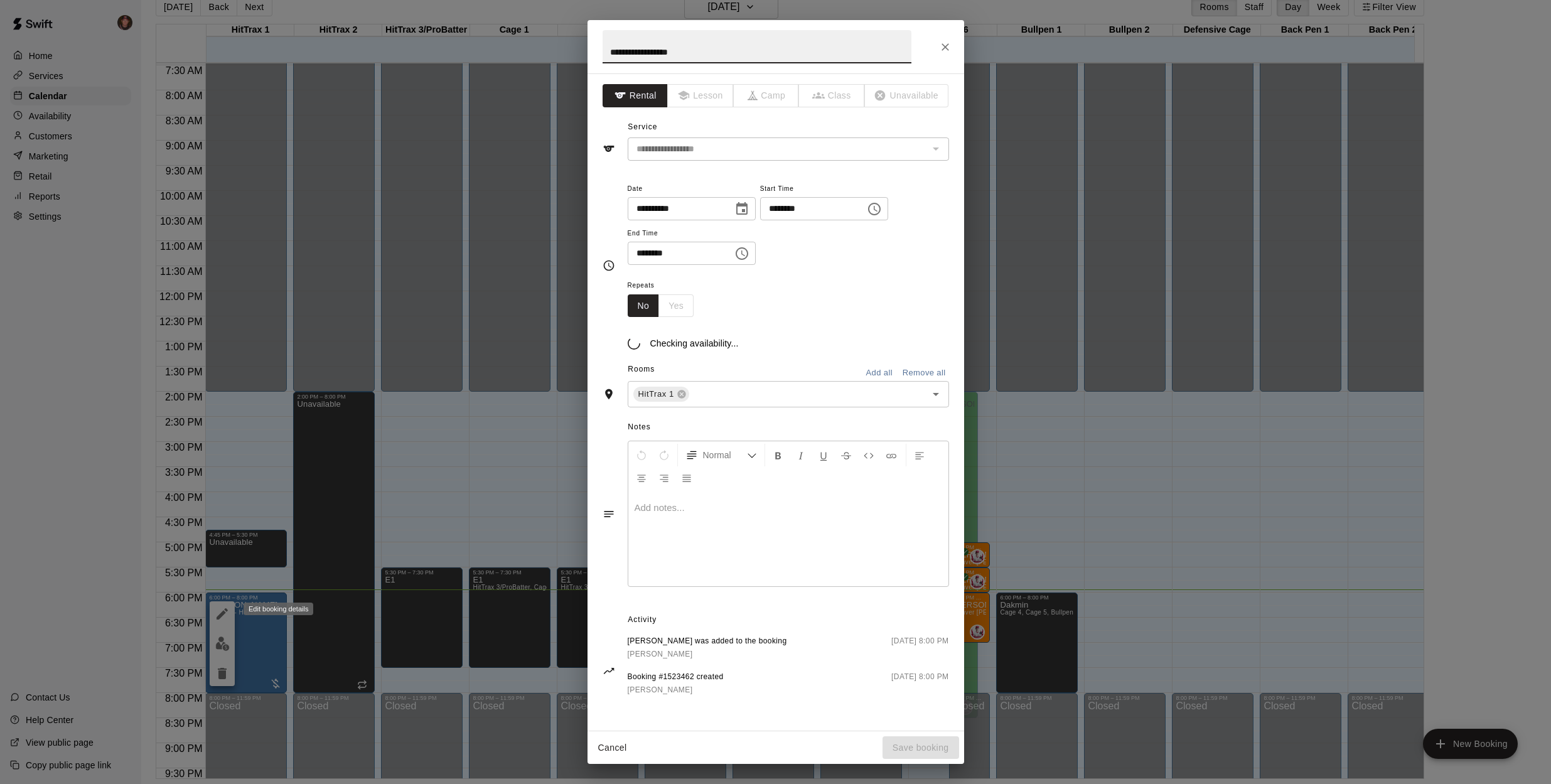
type input "**********"
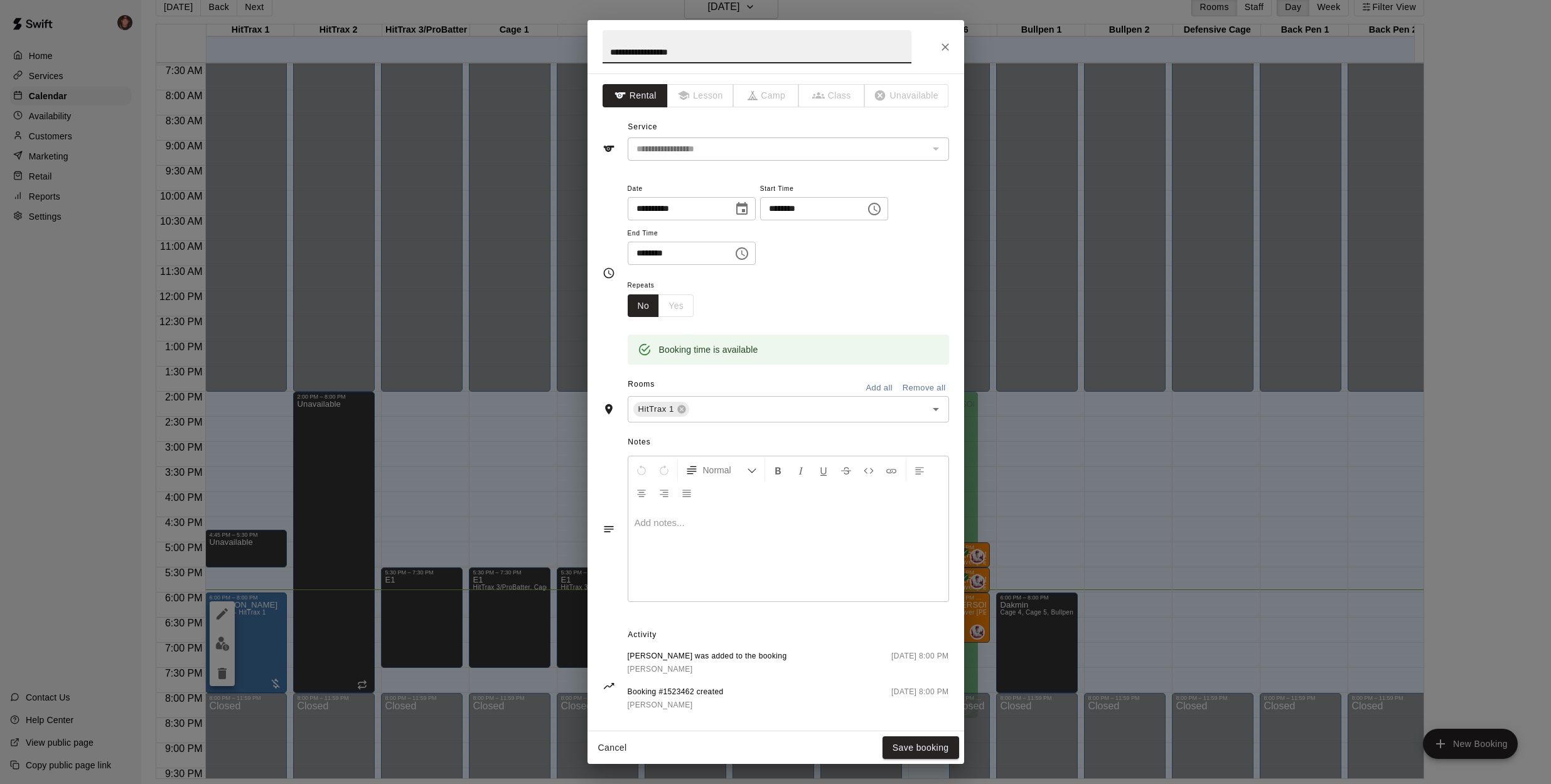
click at [741, 254] on icon "Choose time, selected time is 8:00 PM" at bounding box center [742, 253] width 15 height 15
click at [646, 315] on li "07" at bounding box center [645, 318] width 30 height 23
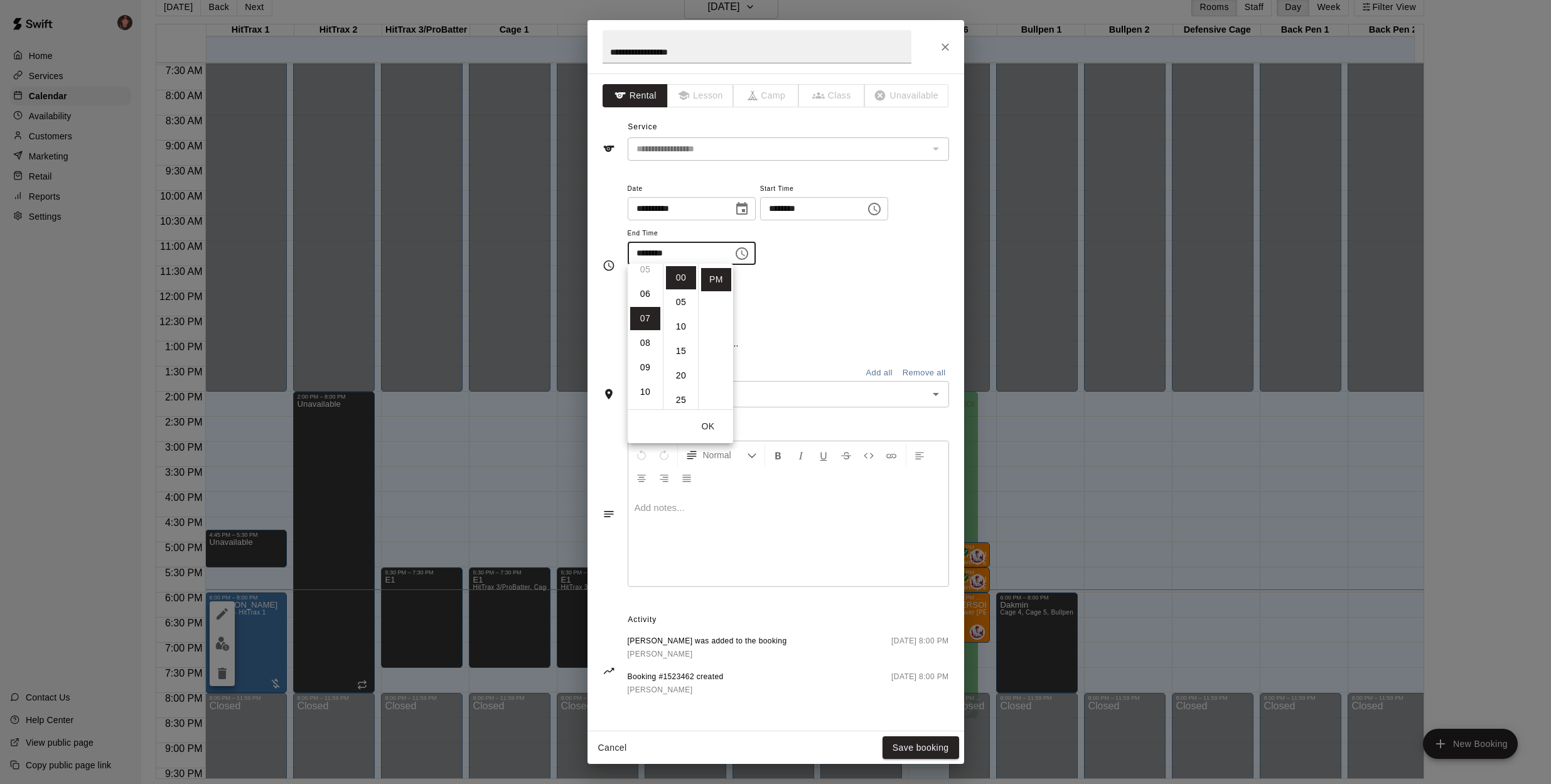
type input "********"
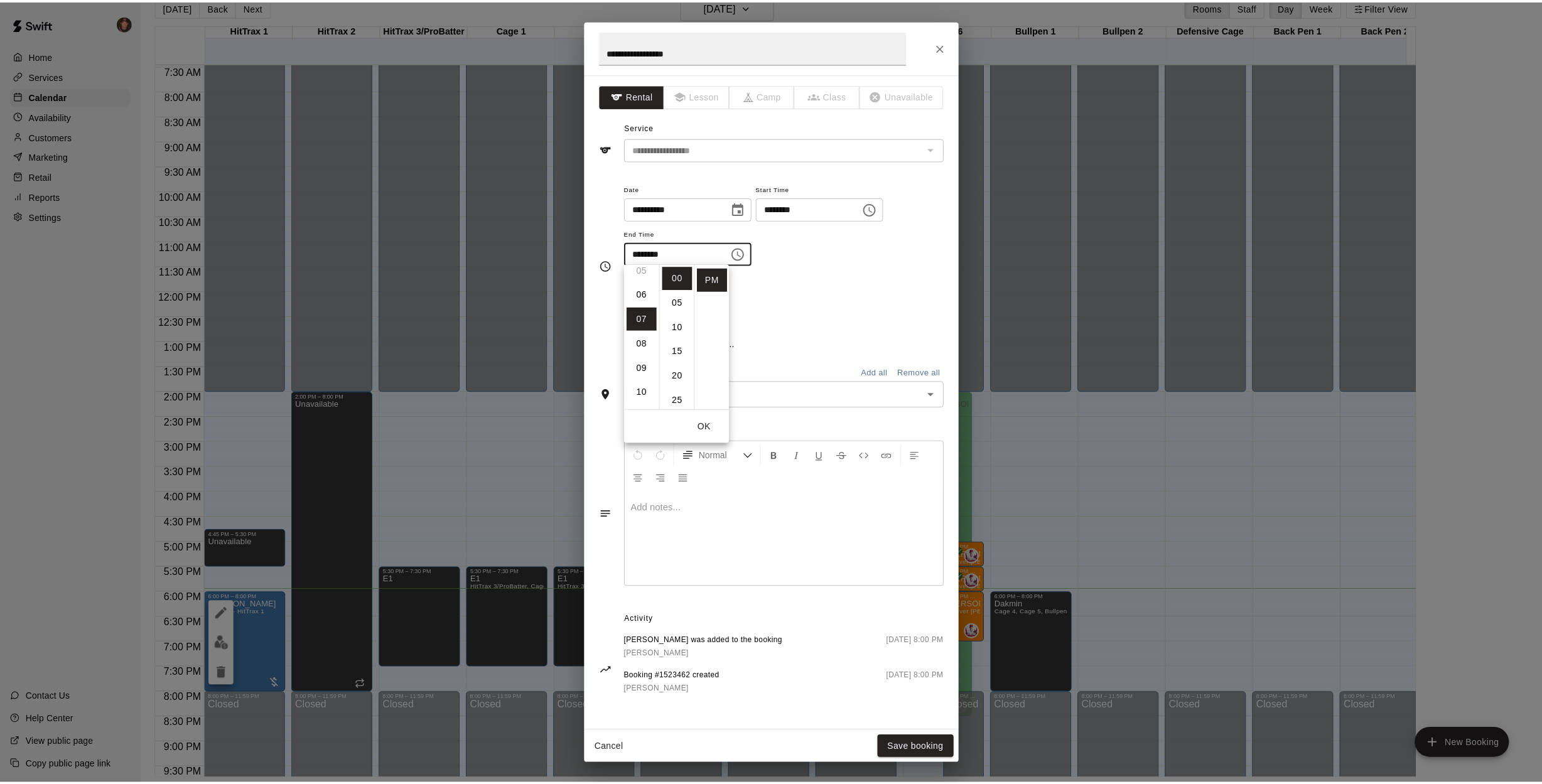
scroll to position [171, 0]
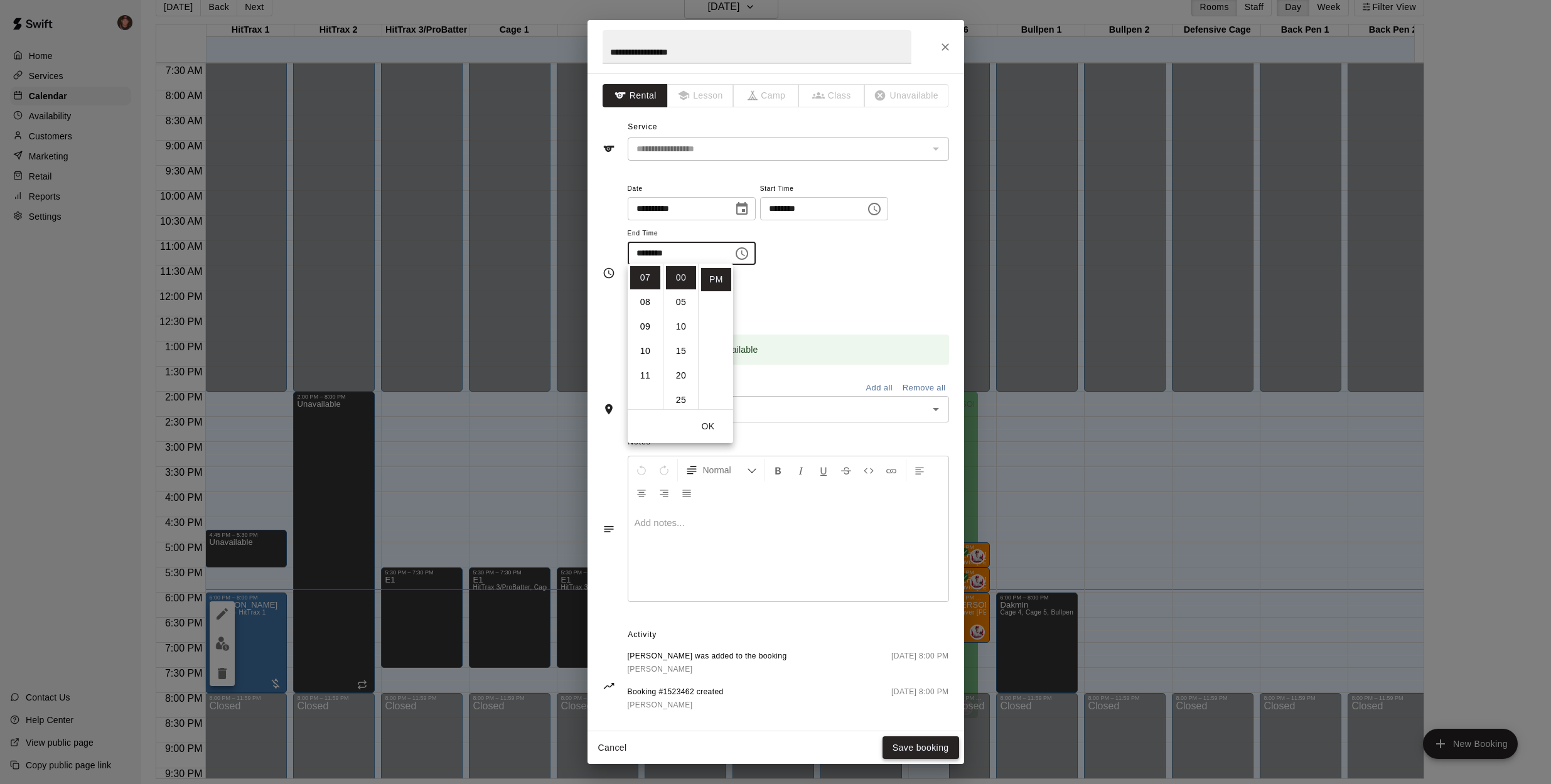
click at [929, 751] on button "Save booking" at bounding box center [920, 747] width 77 height 23
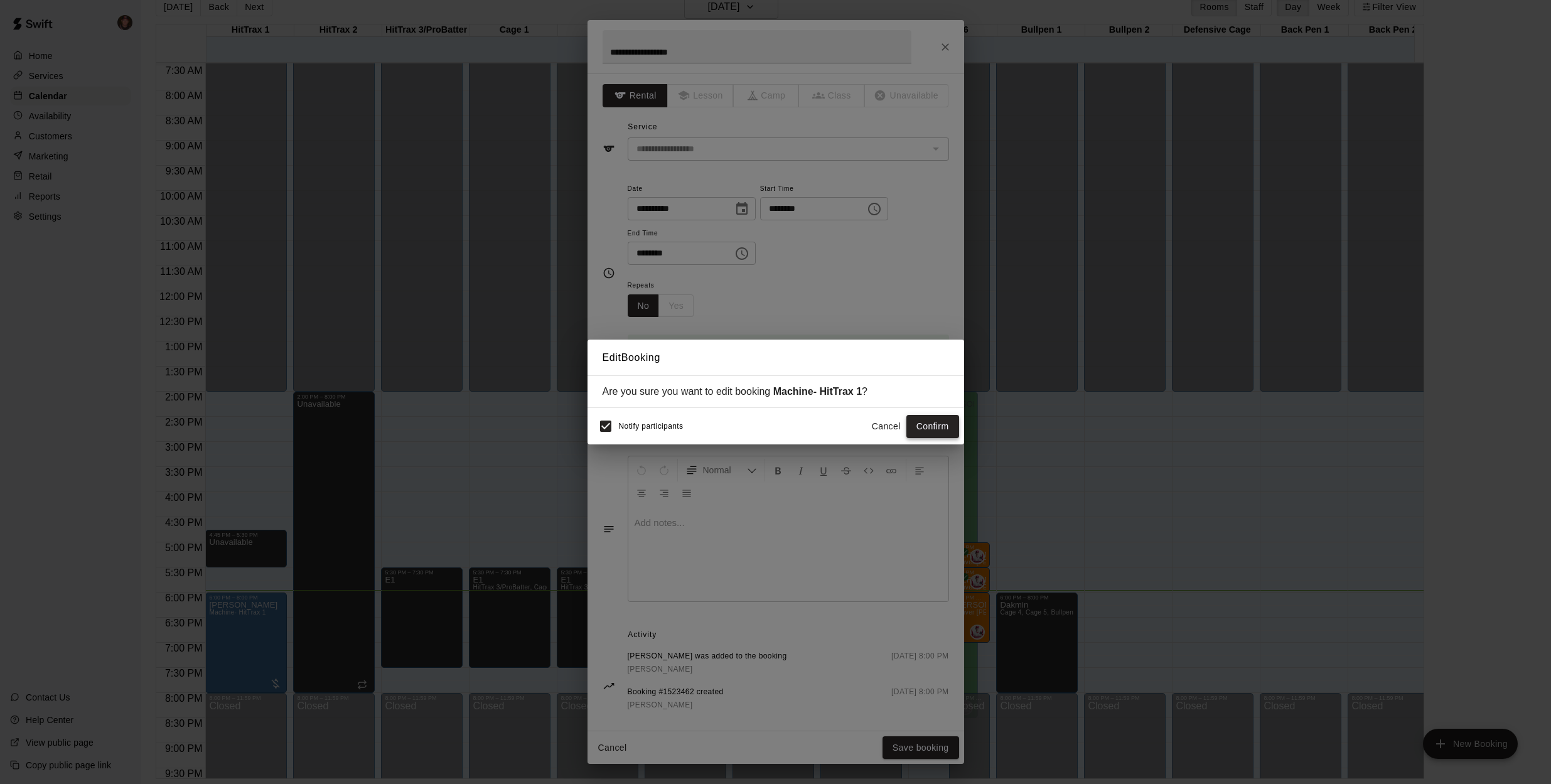
click at [937, 428] on button "Confirm" at bounding box center [933, 426] width 53 height 23
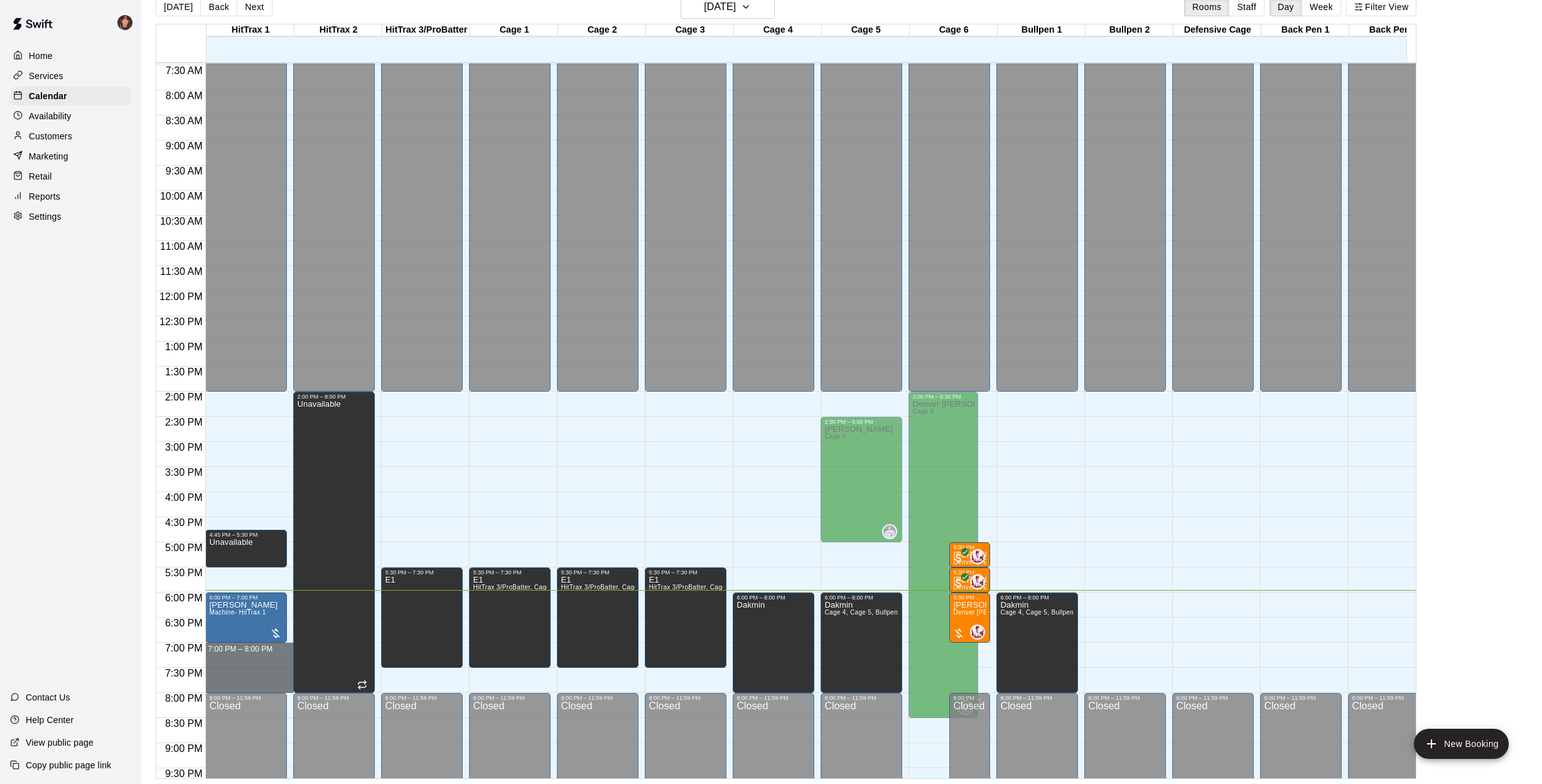
drag, startPoint x: 234, startPoint y: 649, endPoint x: 236, endPoint y: 683, distance: 34.1
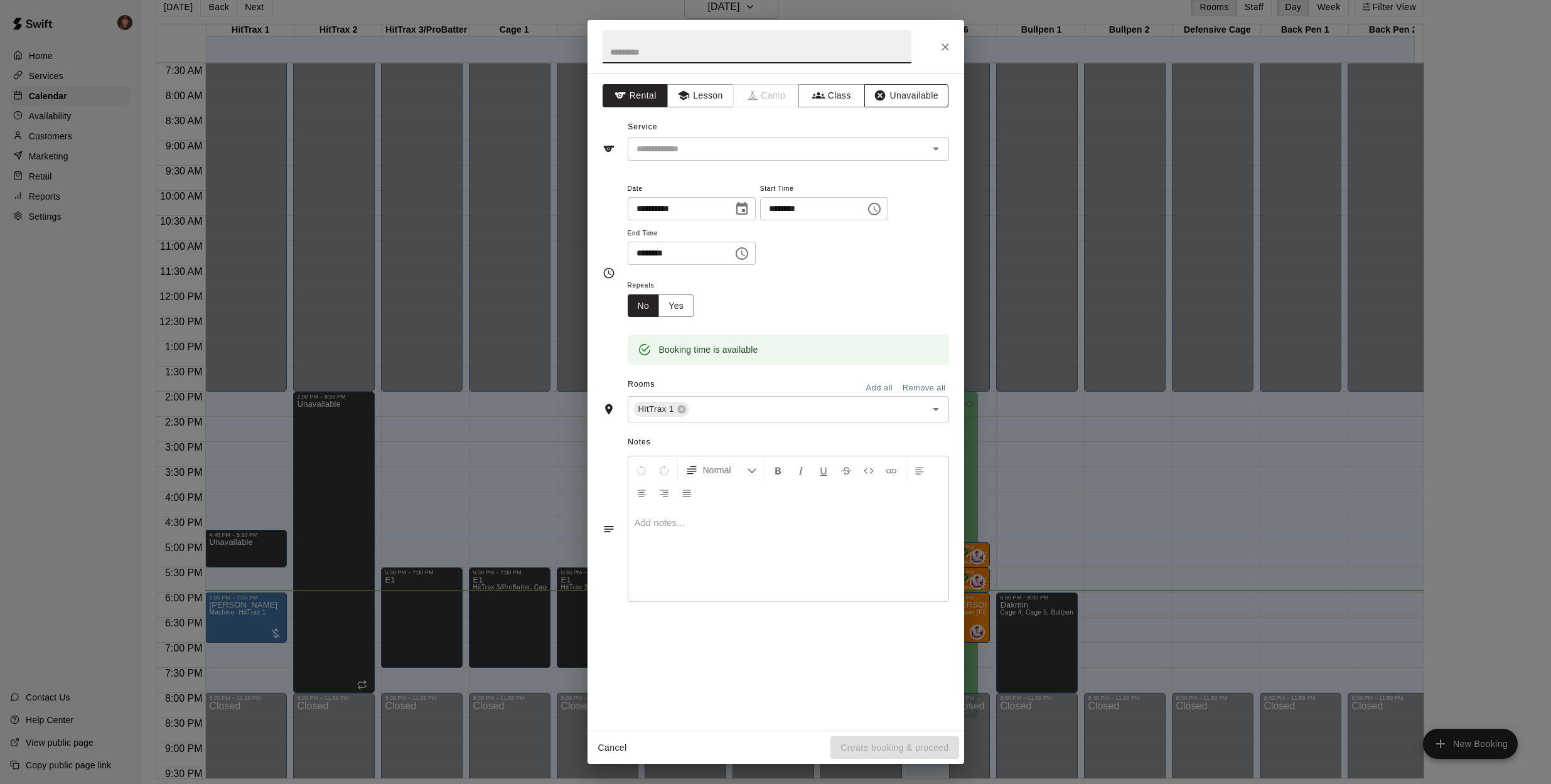
click at [914, 99] on button "Unavailable" at bounding box center [906, 95] width 84 height 23
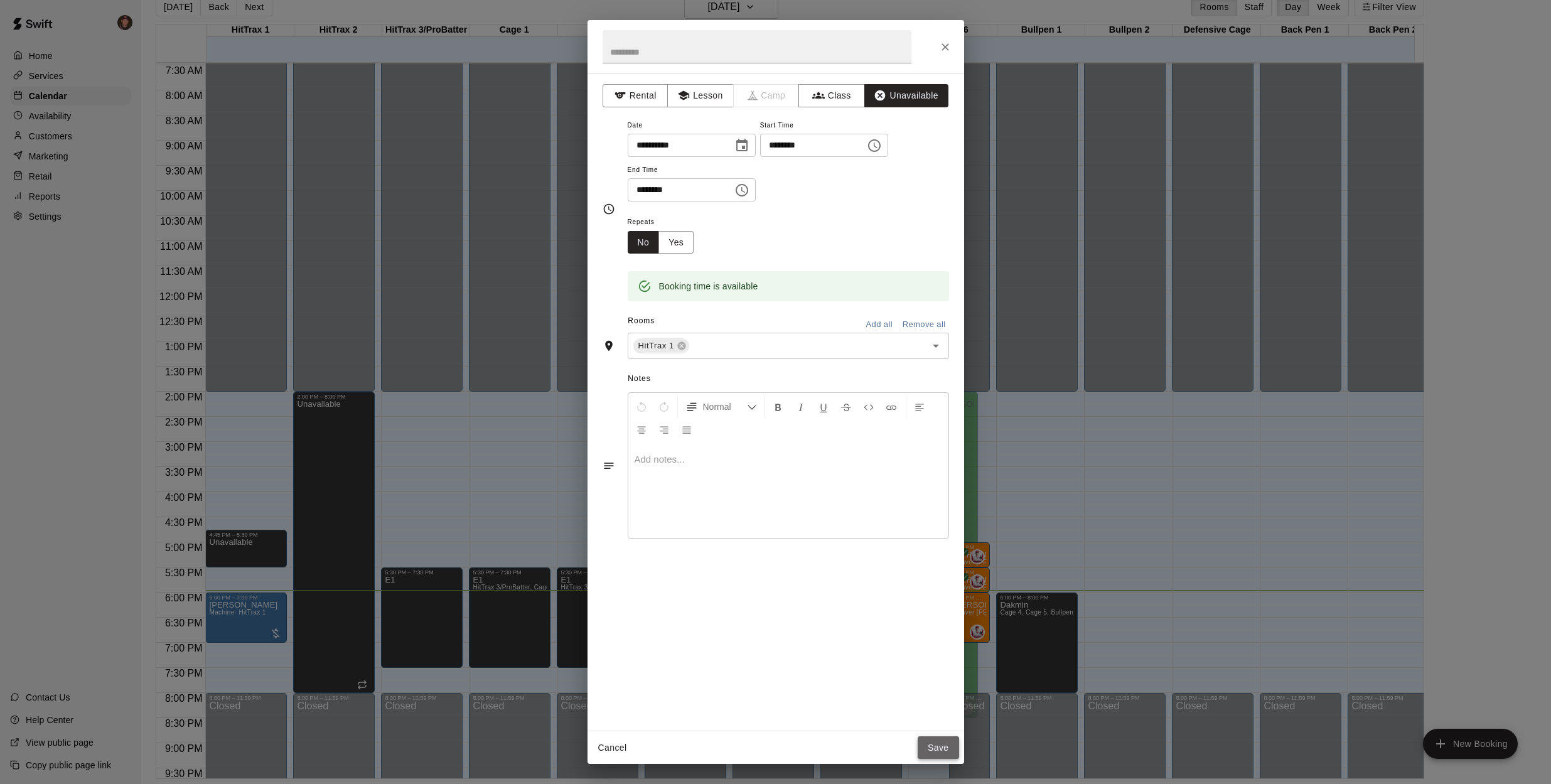
click at [930, 747] on button "Save" at bounding box center [939, 747] width 42 height 23
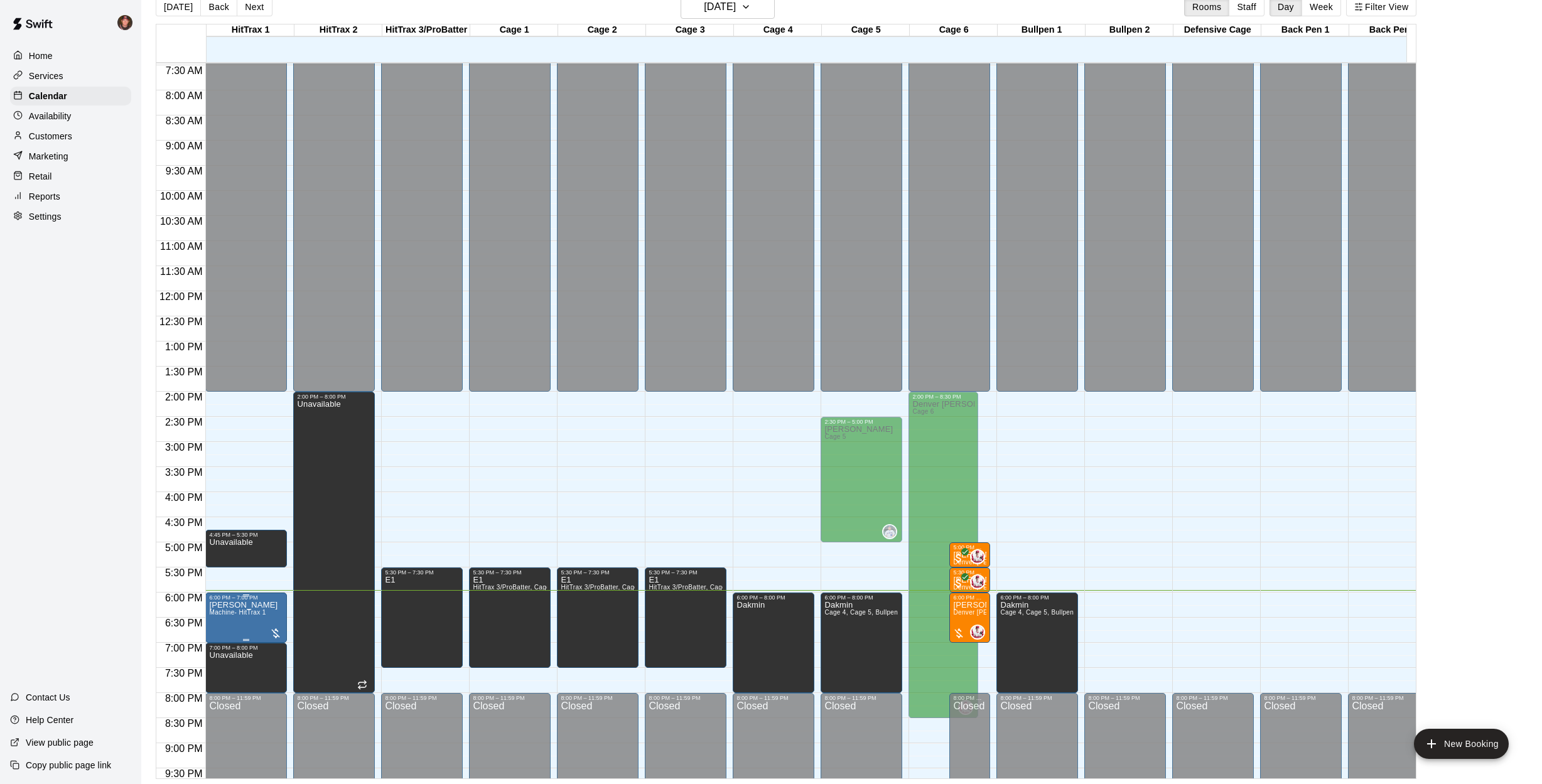
click at [274, 631] on div at bounding box center [276, 634] width 13 height 13
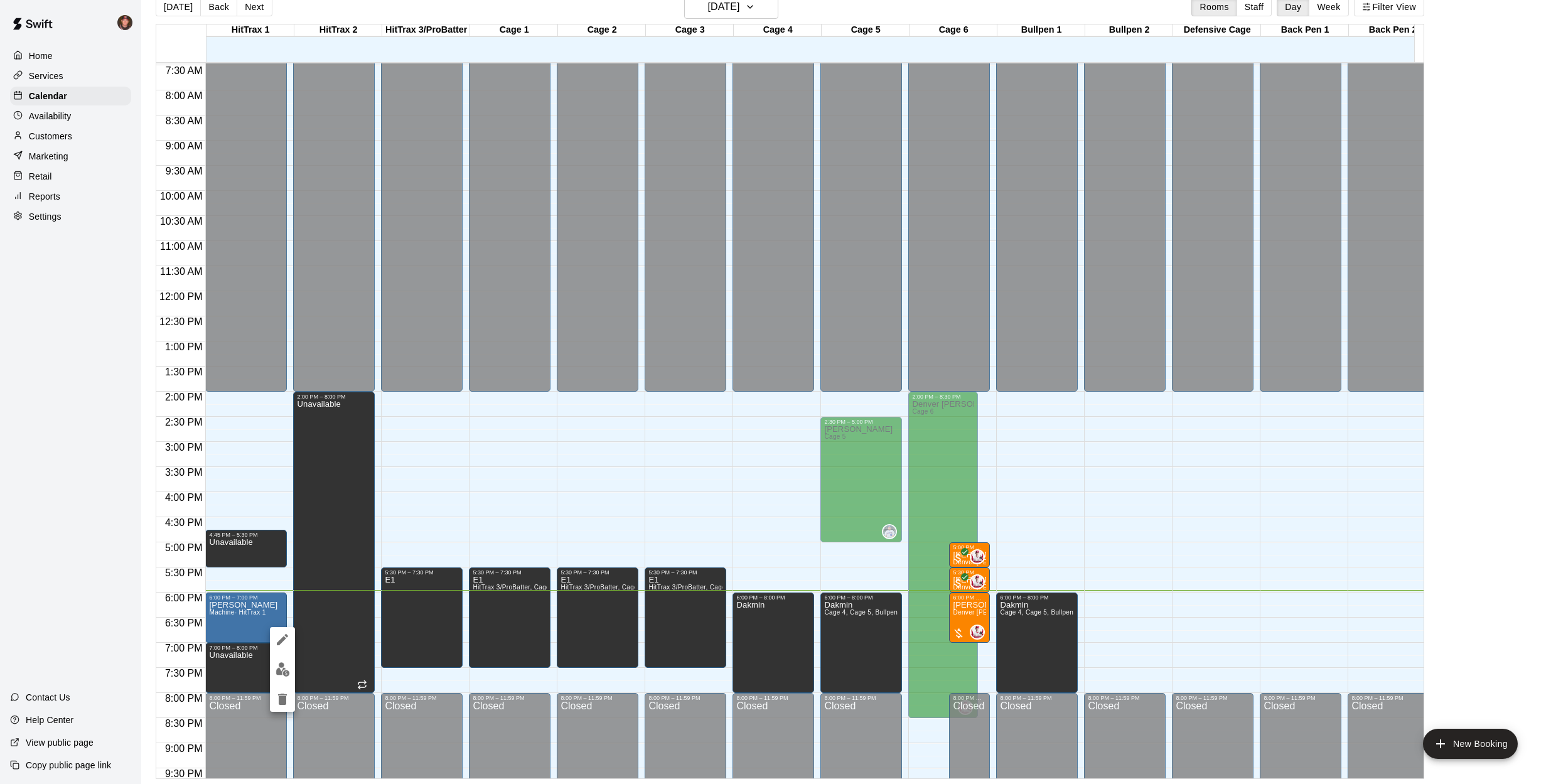
click at [283, 669] on img "edit" at bounding box center [283, 669] width 14 height 14
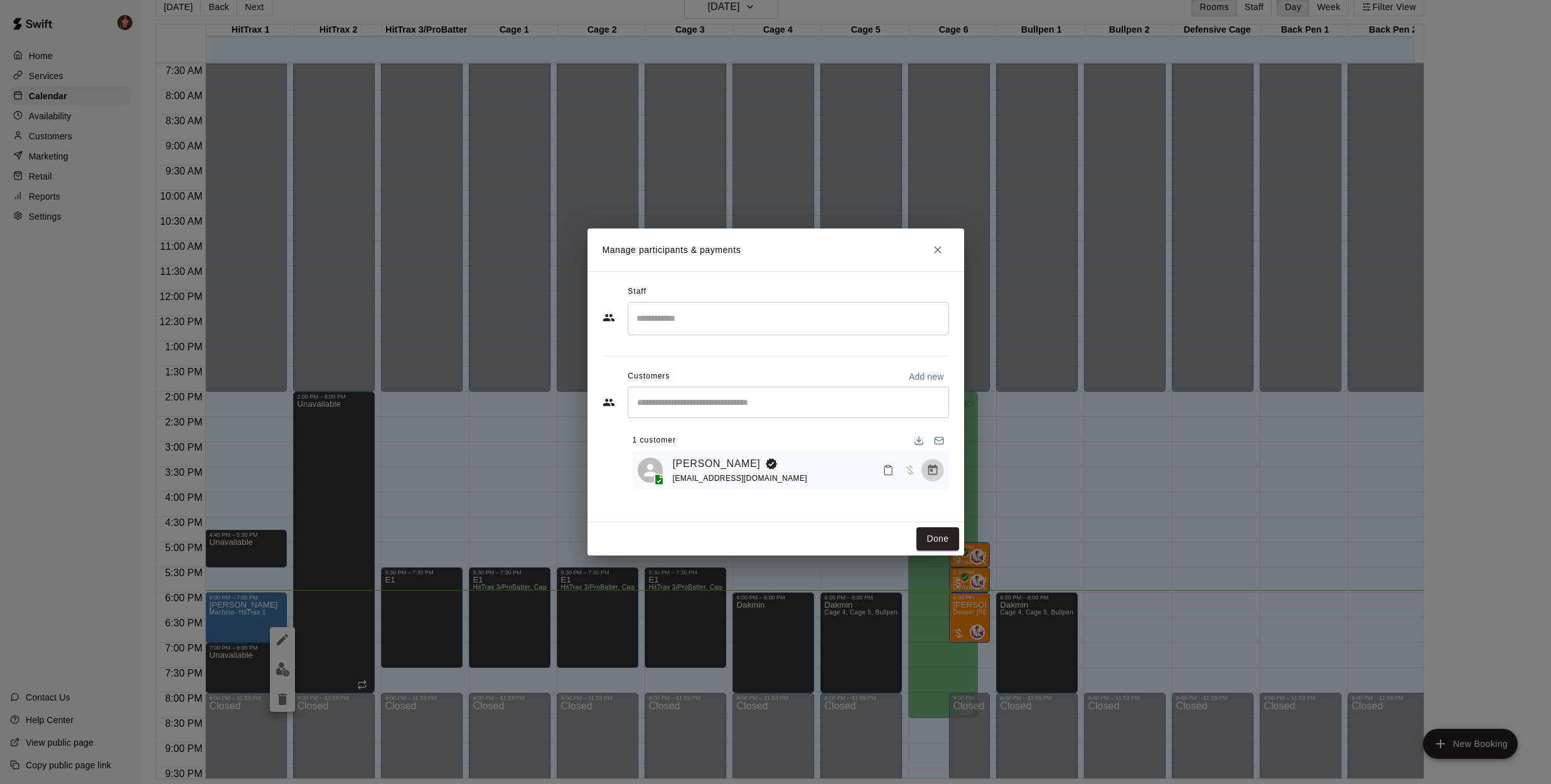
click at [930, 472] on icon "Manage bookings & payment" at bounding box center [932, 469] width 9 height 11
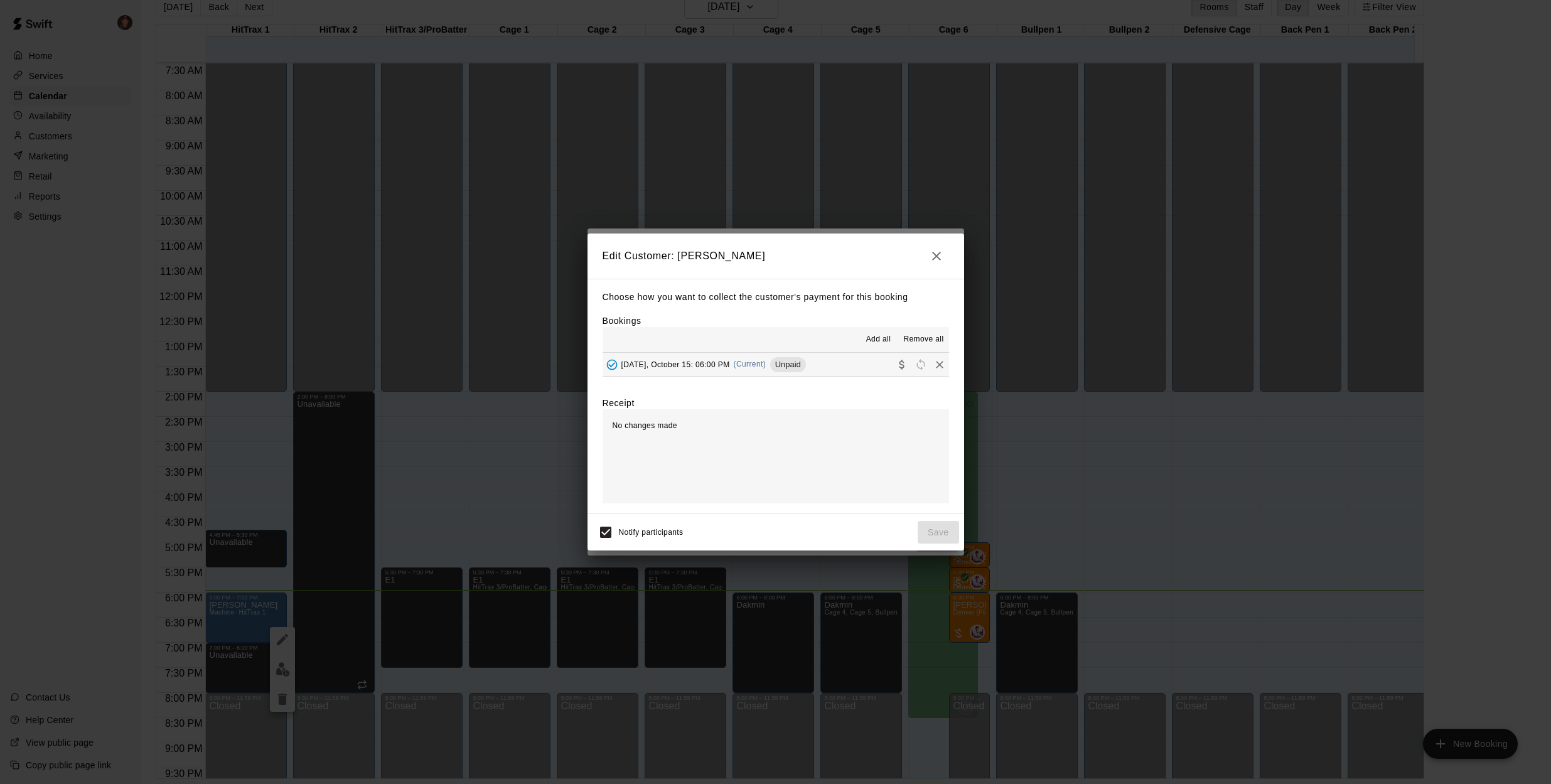
click at [887, 339] on span "Add all" at bounding box center [879, 340] width 25 height 13
click at [899, 365] on icon "Collect payment" at bounding box center [901, 364] width 5 height 9
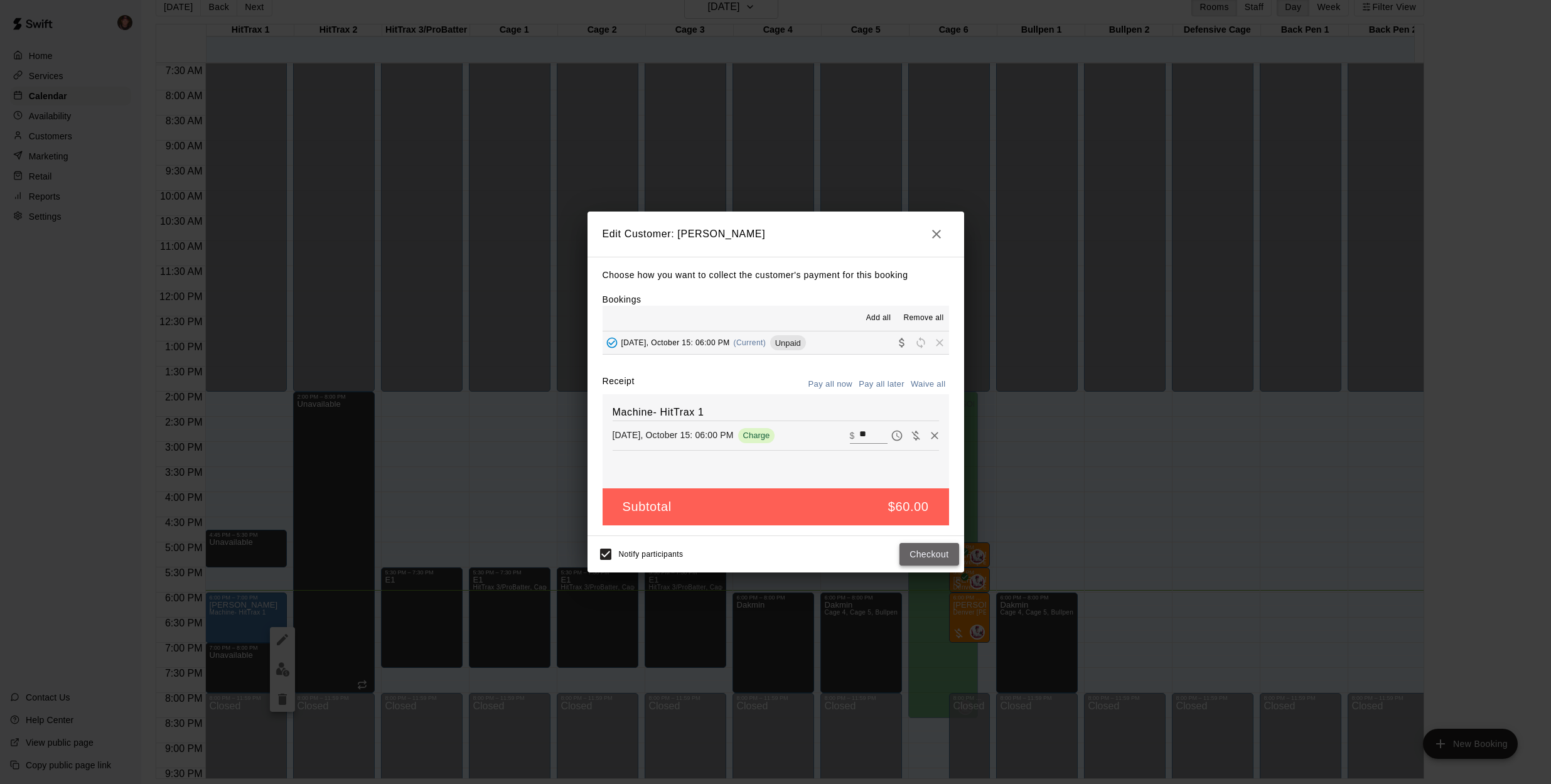
click at [938, 553] on button "Checkout" at bounding box center [929, 555] width 59 height 23
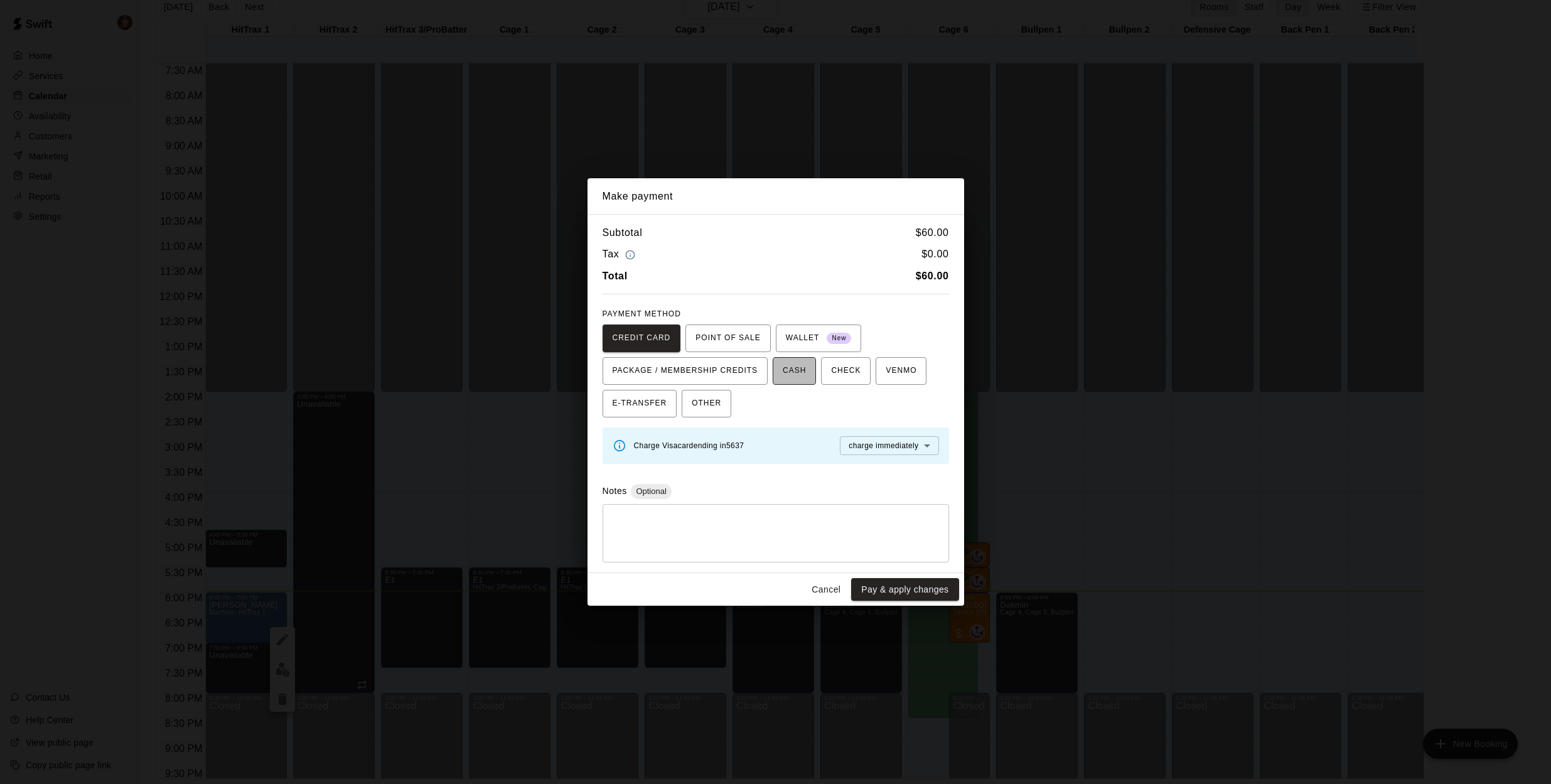
click at [799, 372] on span "CASH" at bounding box center [794, 371] width 23 height 20
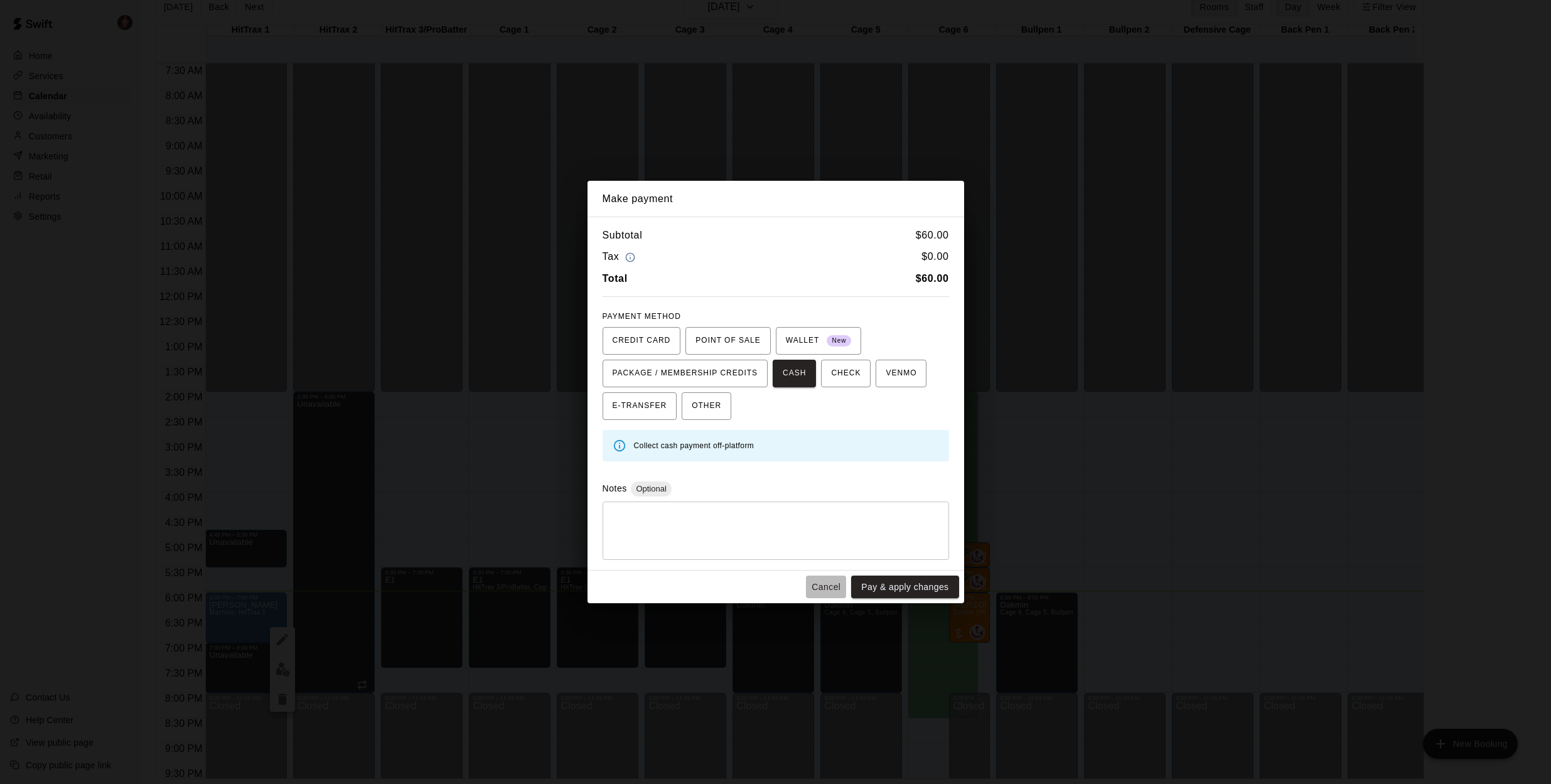
click at [829, 583] on button "Cancel" at bounding box center [826, 587] width 40 height 23
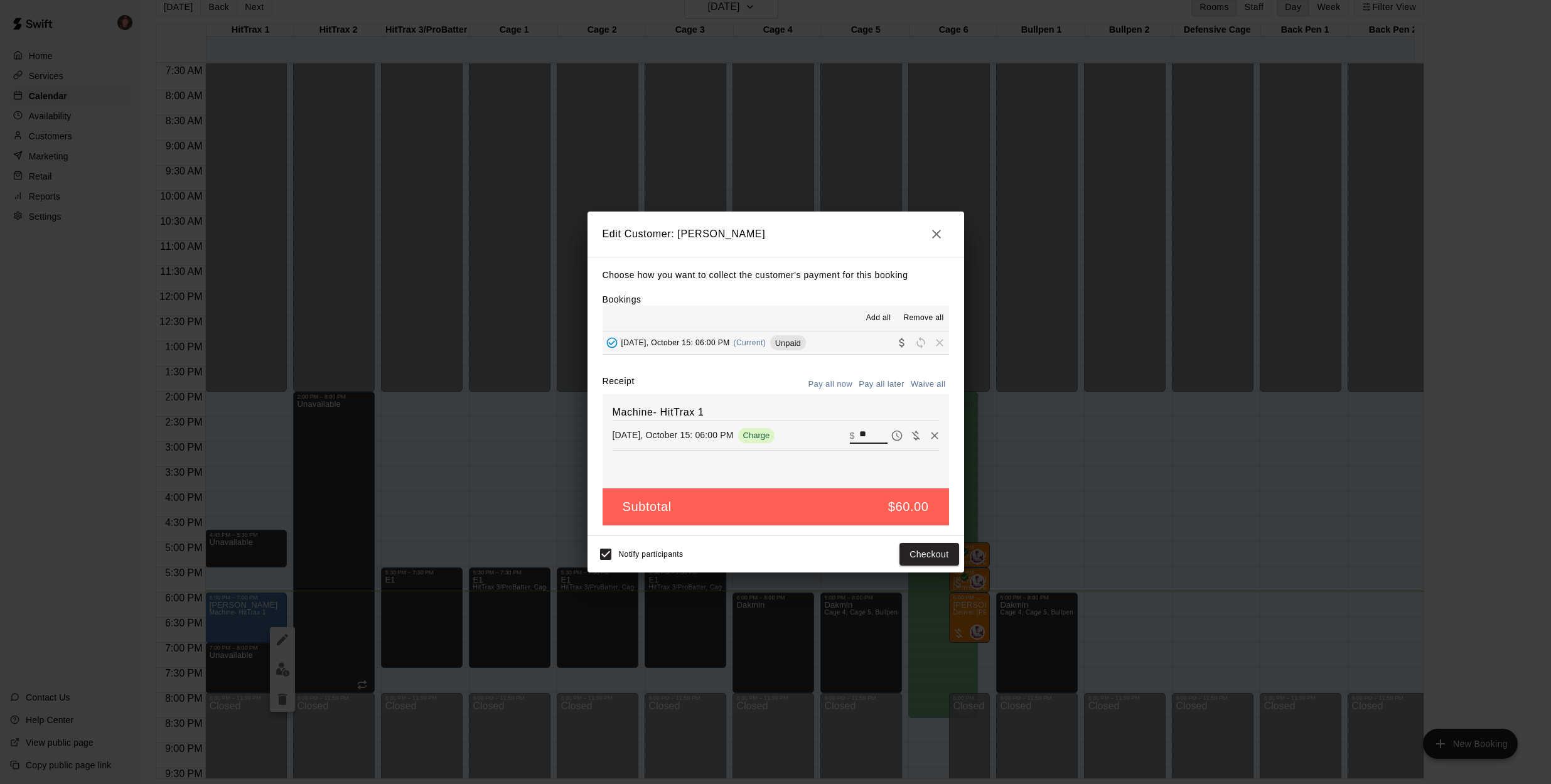
click at [869, 434] on input "**" at bounding box center [873, 435] width 28 height 16
type input "*"
type input "**"
click at [923, 556] on button "Checkout" at bounding box center [929, 555] width 59 height 23
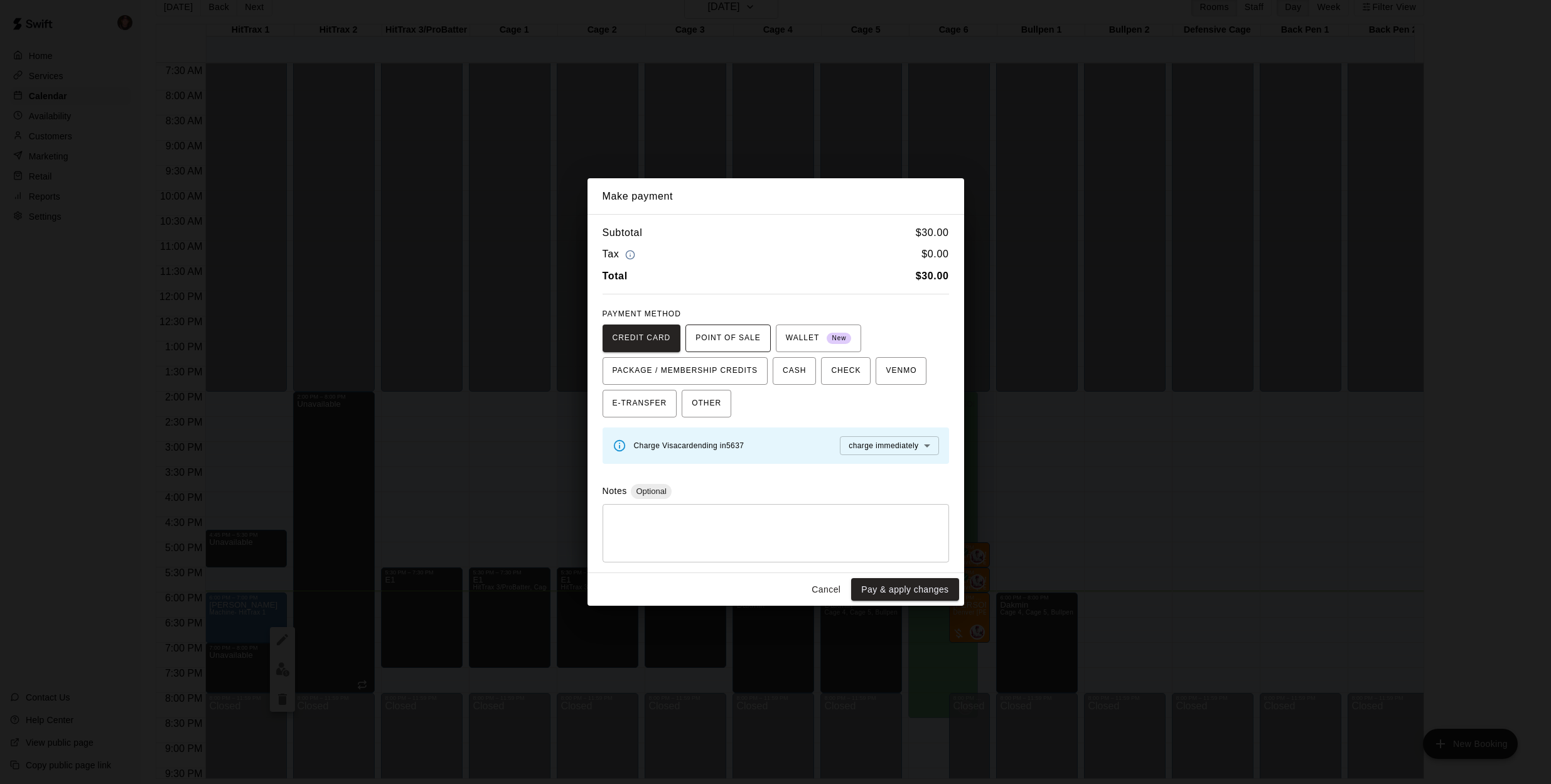
click at [740, 336] on span "POINT OF SALE" at bounding box center [727, 338] width 65 height 20
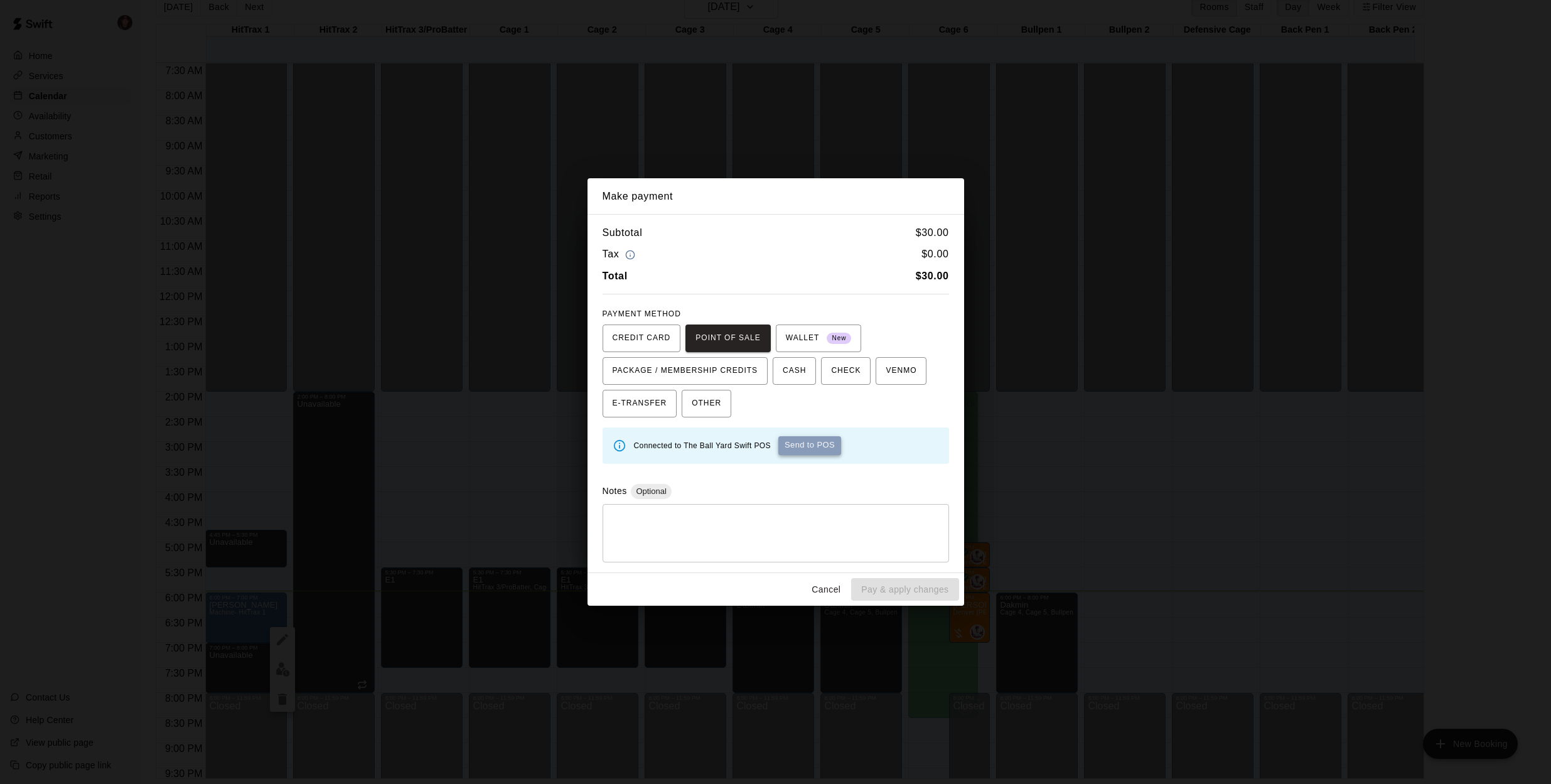
click at [809, 448] on button "Send to POS" at bounding box center [810, 446] width 63 height 19
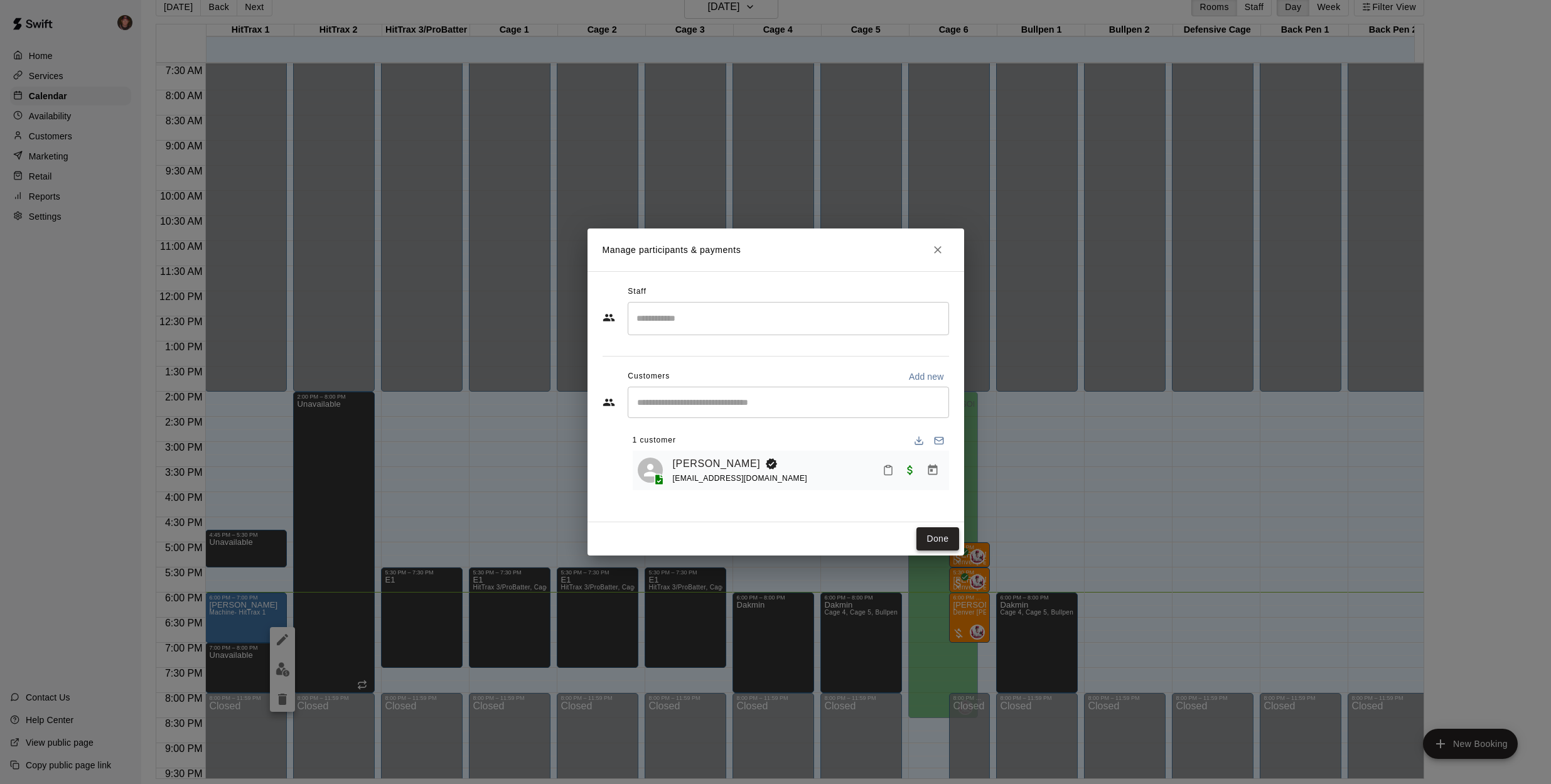
click at [944, 539] on button "Done" at bounding box center [937, 539] width 42 height 23
